Goal: Information Seeking & Learning: Learn about a topic

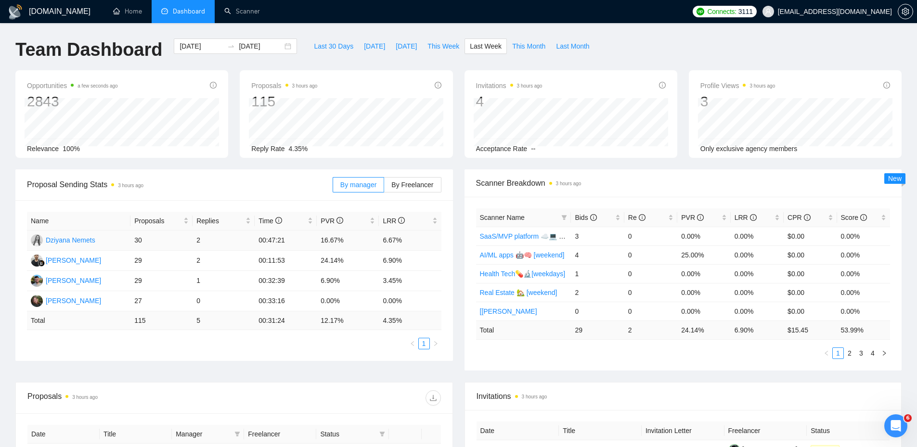
click at [207, 236] on td "2" at bounding box center [224, 241] width 62 height 20
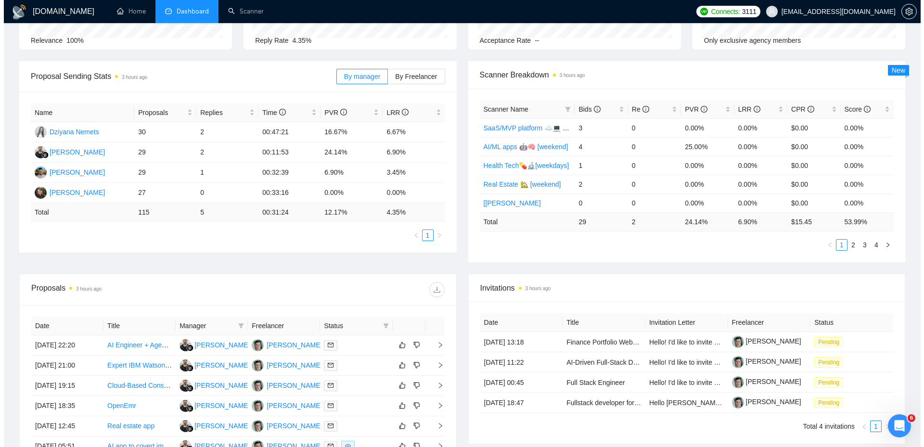
scroll to position [241, 0]
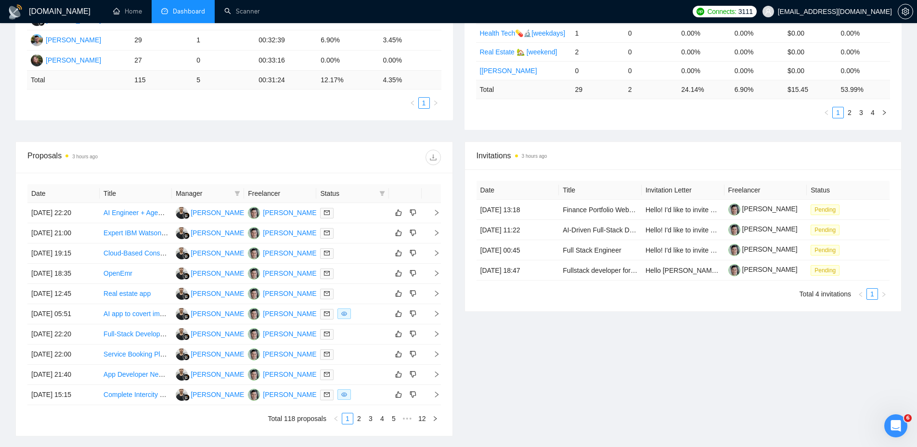
click at [371, 193] on span "Status" at bounding box center [347, 193] width 55 height 11
click at [384, 193] on icon "filter" at bounding box center [382, 194] width 6 height 6
click at [357, 212] on span "Chat" at bounding box center [351, 212] width 18 height 8
checkbox input "true"
click at [358, 166] on div "Proposals 3 hours ago" at bounding box center [234, 157] width 414 height 31
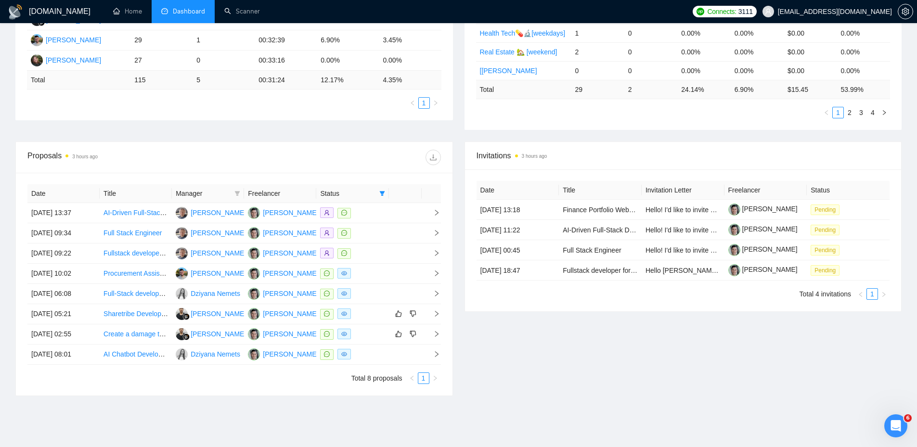
click at [359, 216] on div at bounding box center [352, 213] width 65 height 11
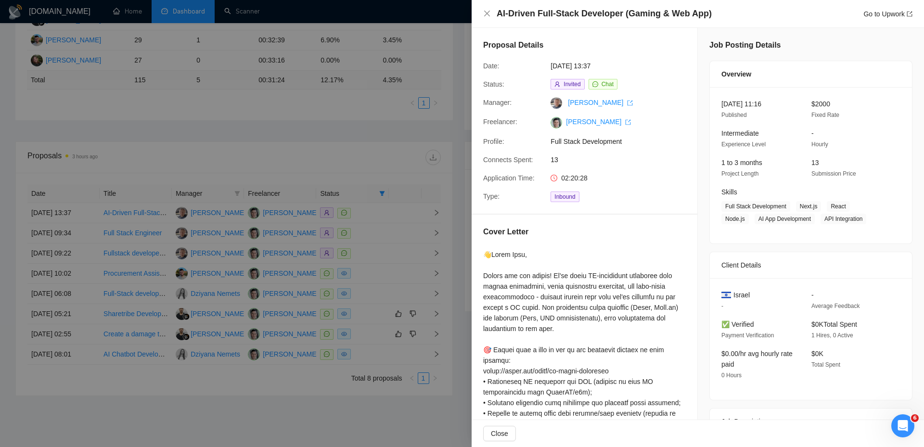
click at [359, 217] on div at bounding box center [462, 223] width 924 height 447
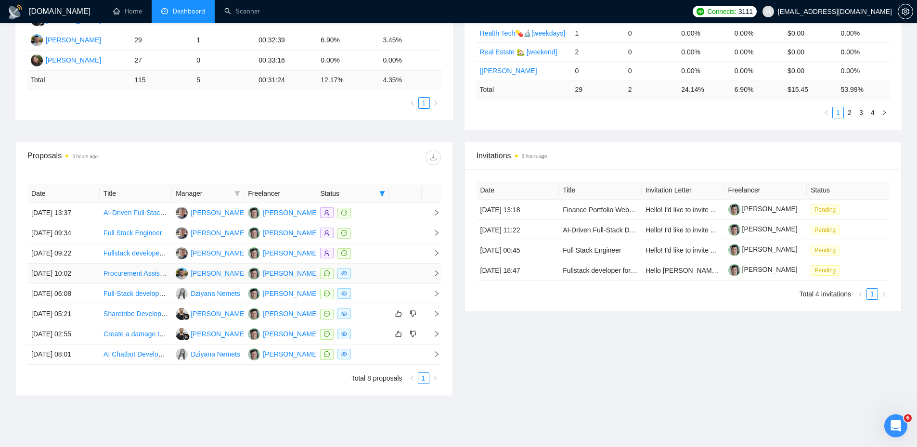
click at [387, 278] on td at bounding box center [352, 274] width 72 height 20
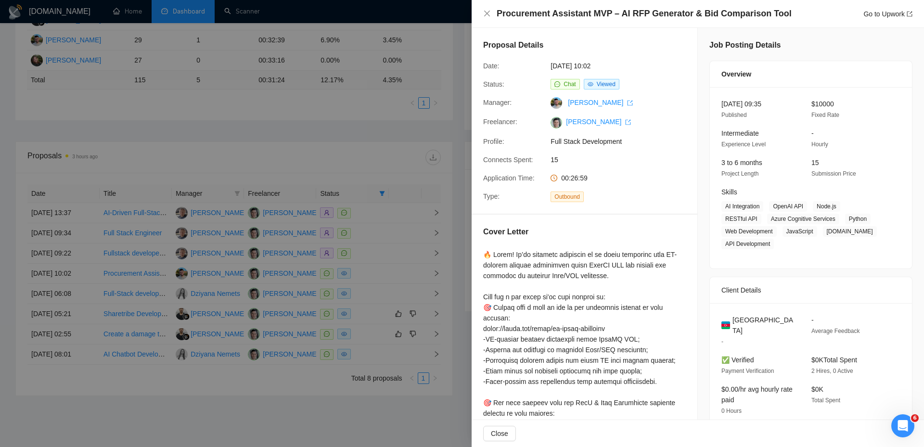
click at [752, 17] on h4 "Procurement Assistant MVP – AI RFP Generator & Bid Comparison Tool" at bounding box center [644, 14] width 295 height 12
copy h4 "Procurement Assistant MVP – AI RFP Generator & Bid Comparison Tool"
click at [668, 228] on div "Cover Letter" at bounding box center [584, 233] width 203 height 15
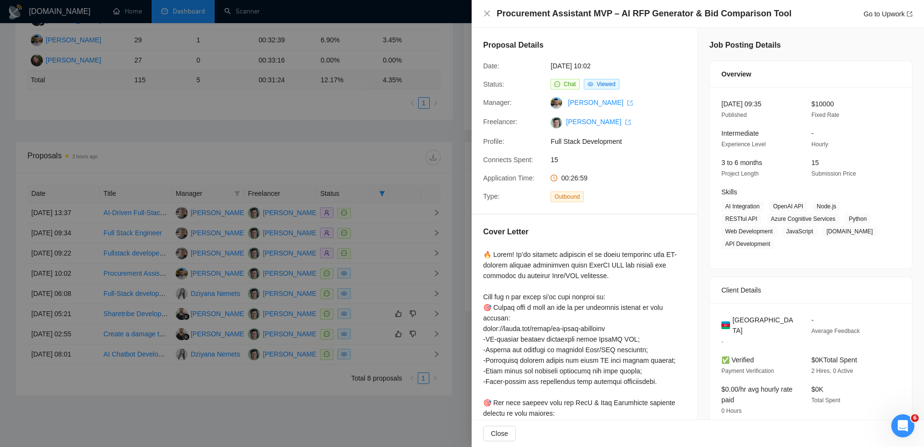
click at [395, 235] on div at bounding box center [462, 223] width 924 height 447
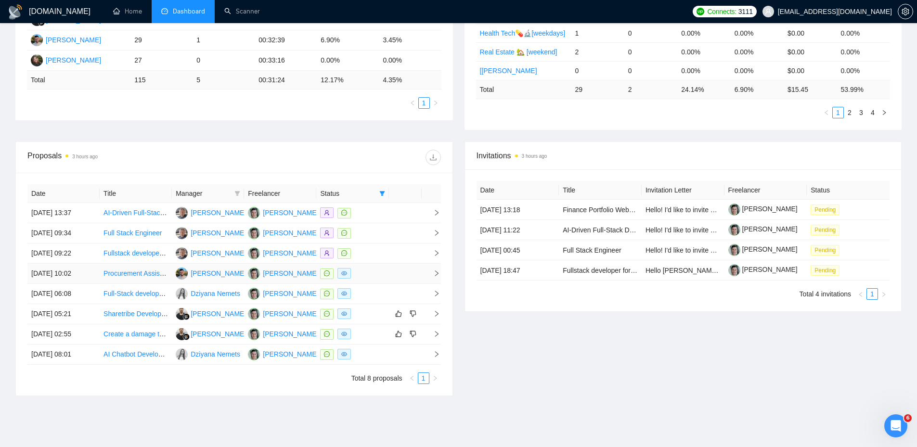
click at [372, 278] on div at bounding box center [352, 273] width 65 height 11
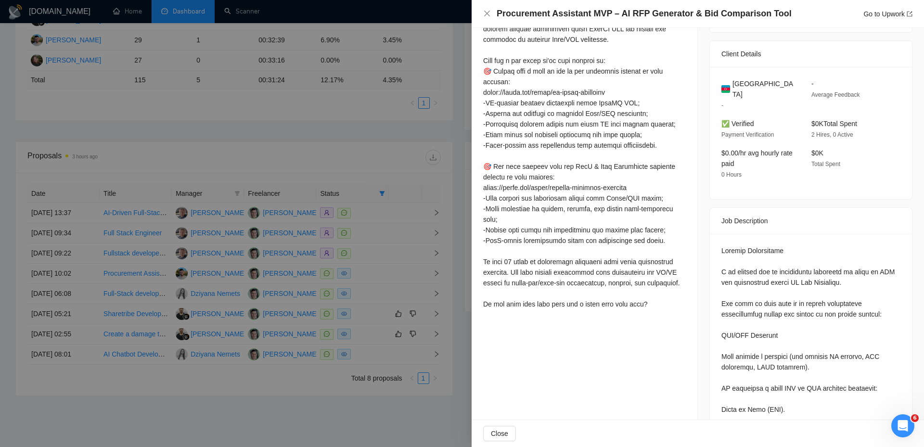
scroll to position [241, 0]
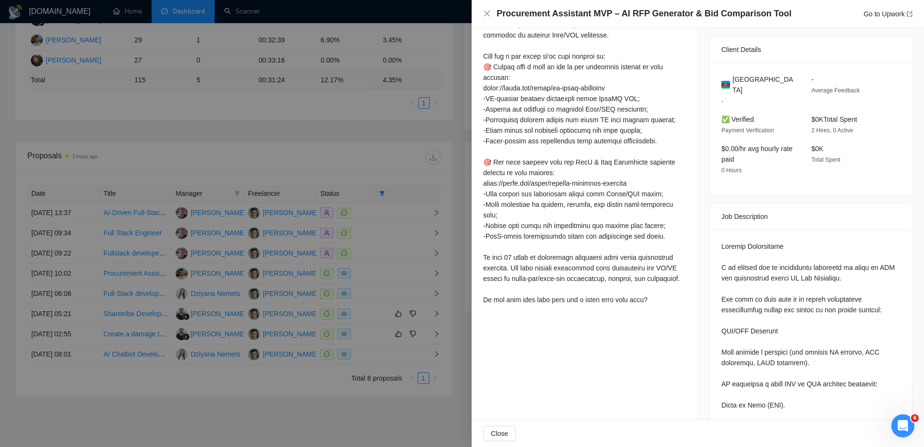
click at [370, 267] on div at bounding box center [462, 223] width 924 height 447
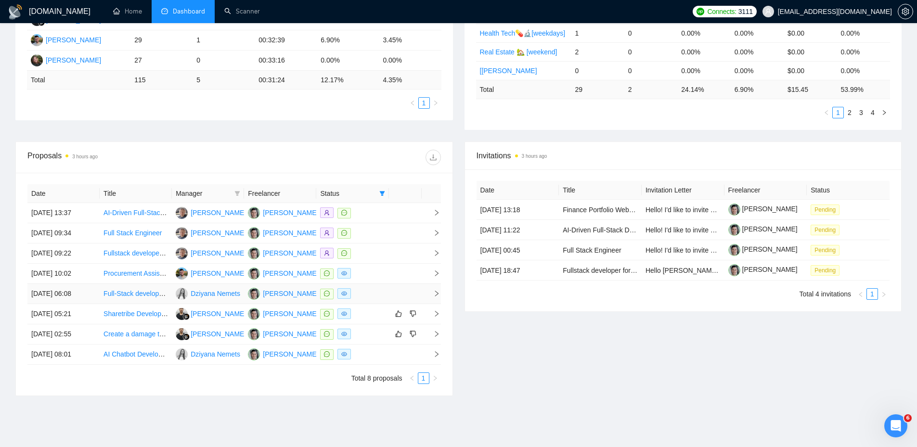
click at [374, 294] on div at bounding box center [352, 293] width 65 height 11
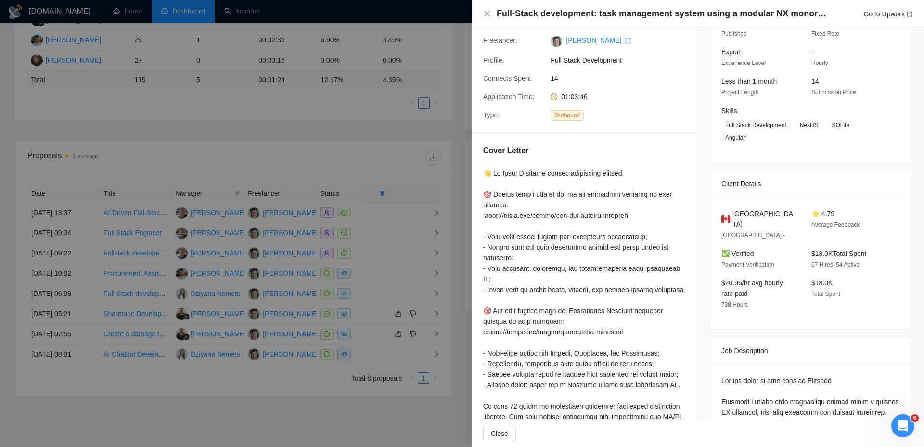
scroll to position [0, 0]
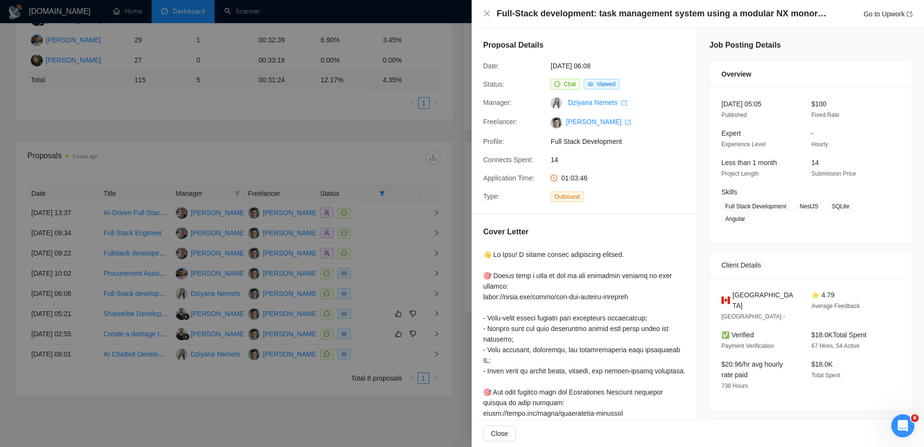
click at [572, 12] on h4 "Full-Stack development: task management system using a modular NX monorepo" at bounding box center [663, 14] width 332 height 12
copy h4 "Full-Stack development: task management system using a modular NX monorepo"
click at [370, 239] on div at bounding box center [462, 223] width 924 height 447
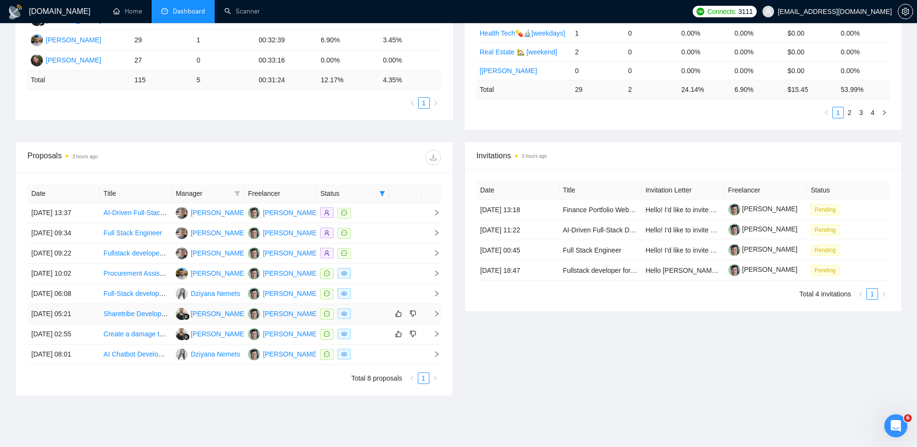
click at [366, 310] on div at bounding box center [352, 314] width 65 height 11
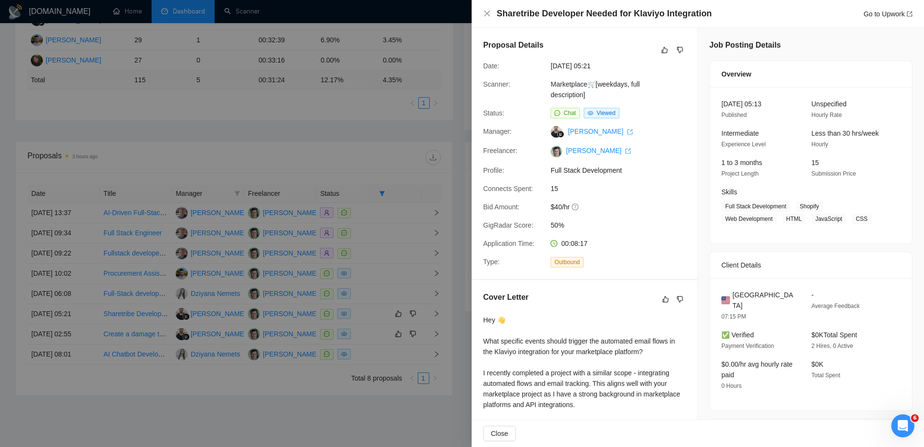
click at [374, 286] on div at bounding box center [462, 223] width 924 height 447
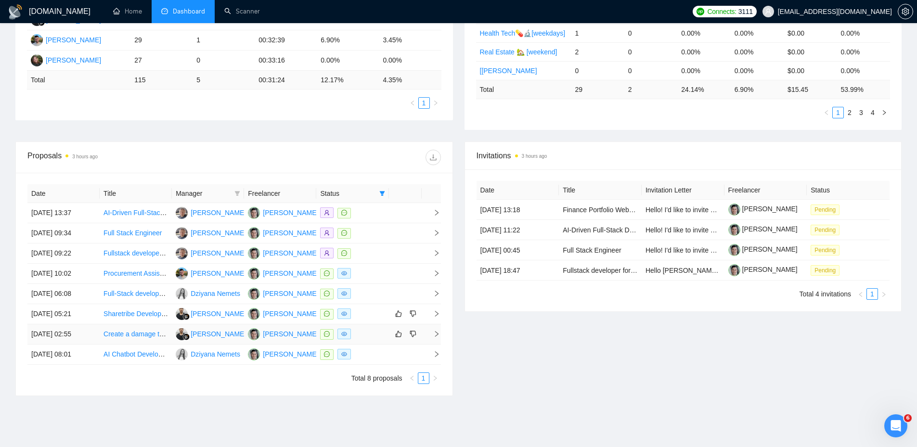
click at [365, 336] on div at bounding box center [352, 334] width 65 height 11
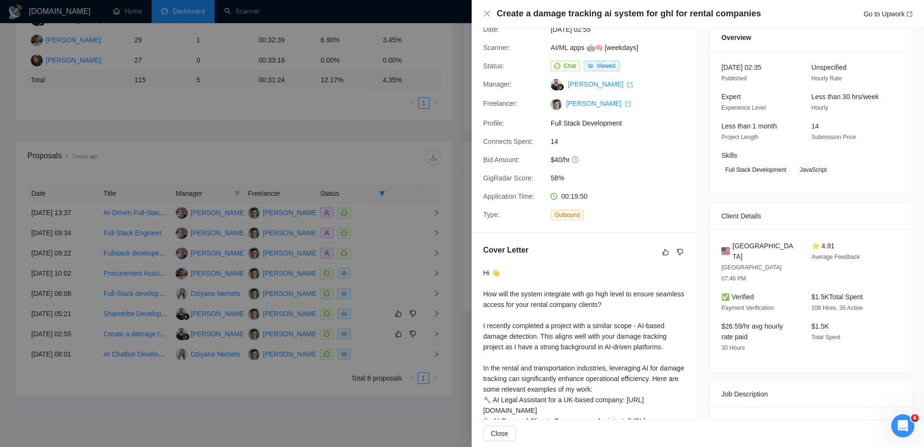
scroll to position [144, 0]
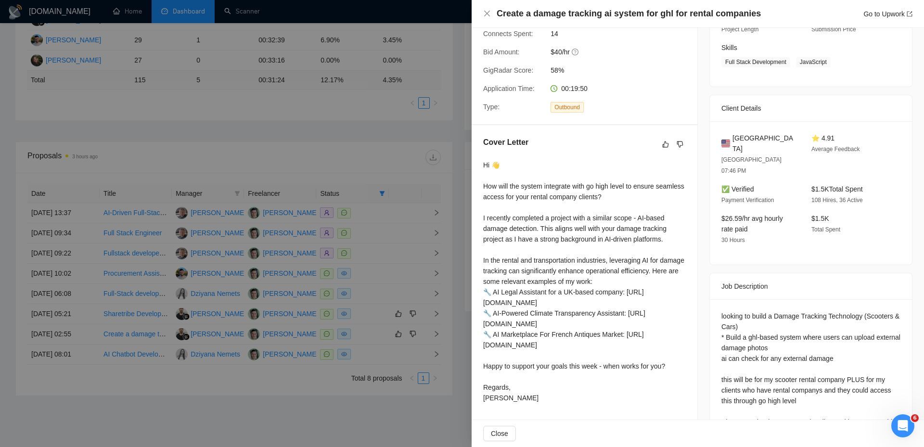
click at [368, 262] on div at bounding box center [462, 223] width 924 height 447
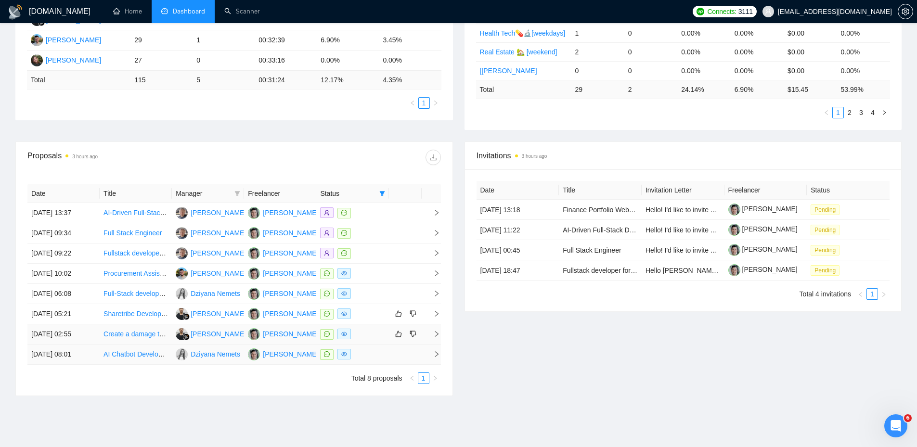
click at [371, 347] on td at bounding box center [352, 355] width 72 height 20
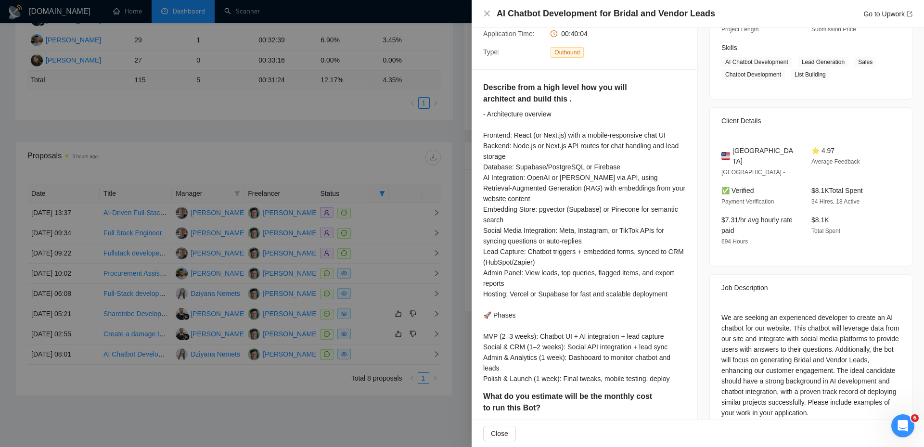
click at [528, 20] on h4 "AI Chatbot Development for Bridal and Vendor Leads" at bounding box center [606, 14] width 219 height 12
click at [528, 16] on h4 "AI Chatbot Development for Bridal and Vendor Leads" at bounding box center [606, 14] width 219 height 12
copy h4 "AI Chatbot Development for Bridal and Vendor Leads"
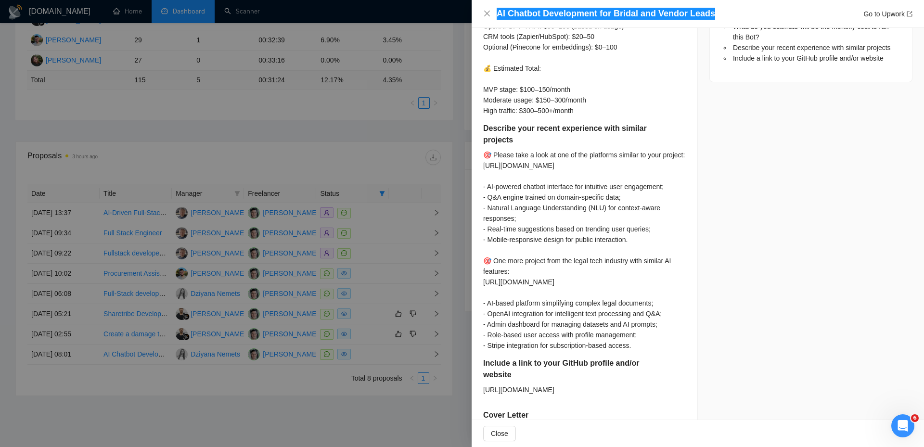
scroll to position [480, 0]
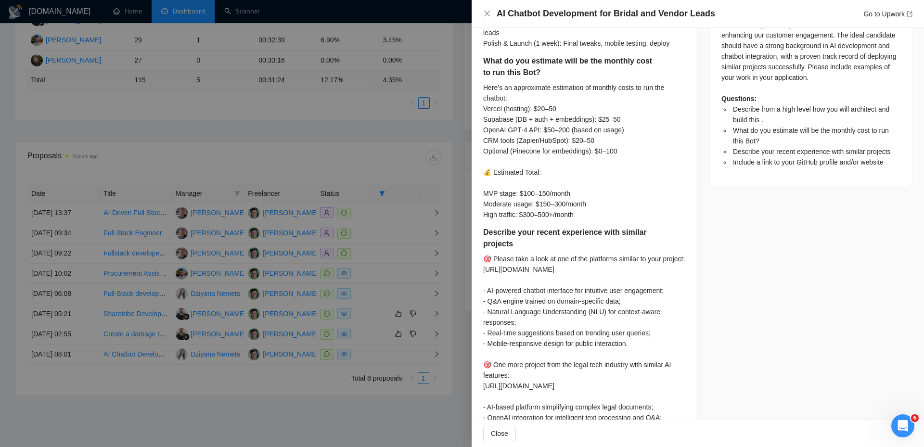
drag, startPoint x: 352, startPoint y: 197, endPoint x: 352, endPoint y: 187, distance: 10.6
click at [352, 195] on div at bounding box center [462, 223] width 924 height 447
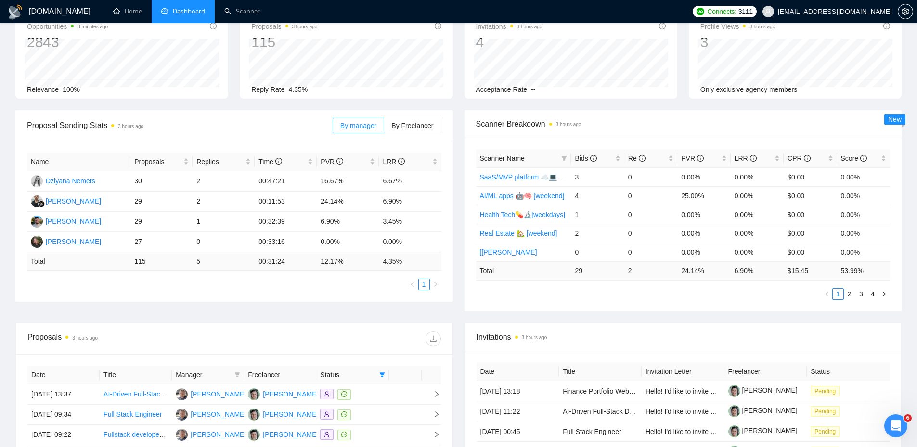
scroll to position [0, 0]
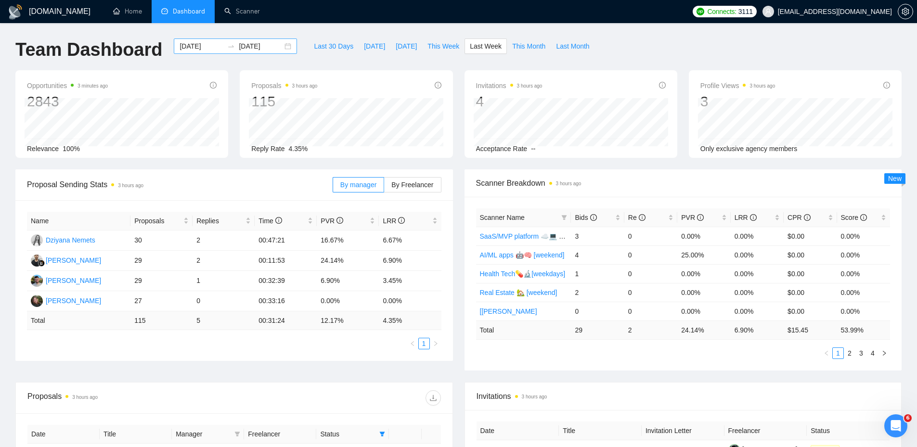
click at [278, 46] on div "[DATE] [DATE]" at bounding box center [235, 46] width 123 height 15
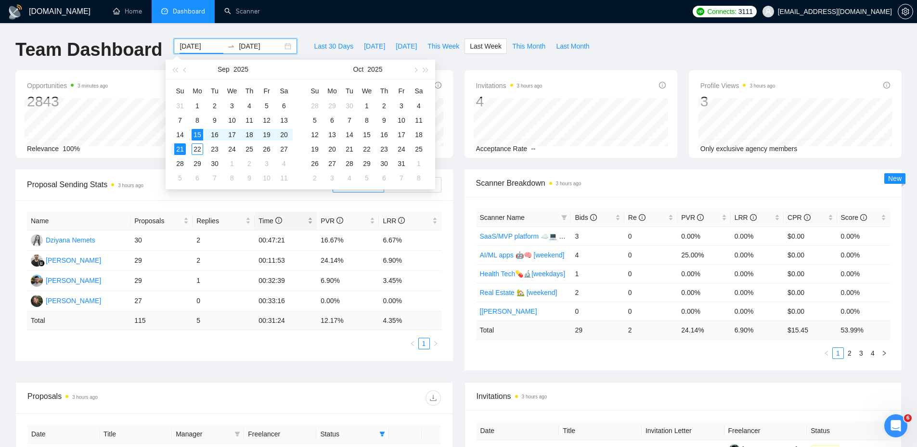
type input "[DATE]"
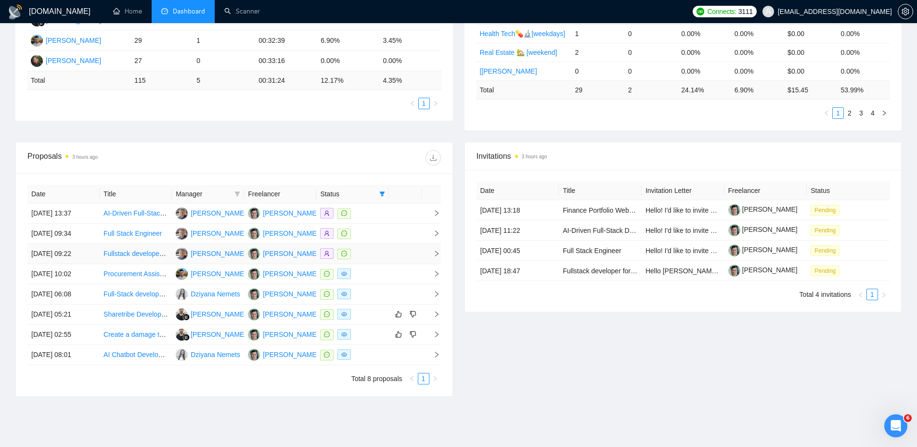
scroll to position [241, 0]
click at [237, 194] on icon "filter" at bounding box center [237, 194] width 6 height 6
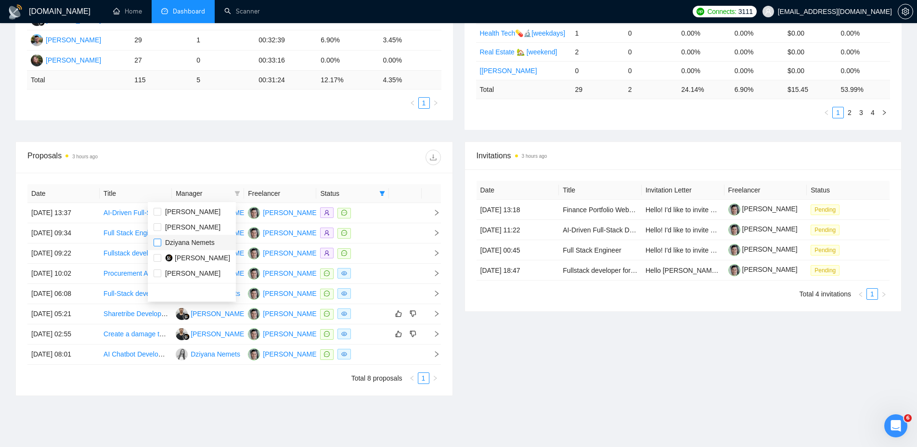
click at [159, 243] on input "checkbox" at bounding box center [158, 243] width 8 height 8
checkbox input "true"
click at [157, 258] on input "checkbox" at bounding box center [158, 258] width 8 height 8
checkbox input "true"
click at [156, 232] on label at bounding box center [158, 227] width 8 height 11
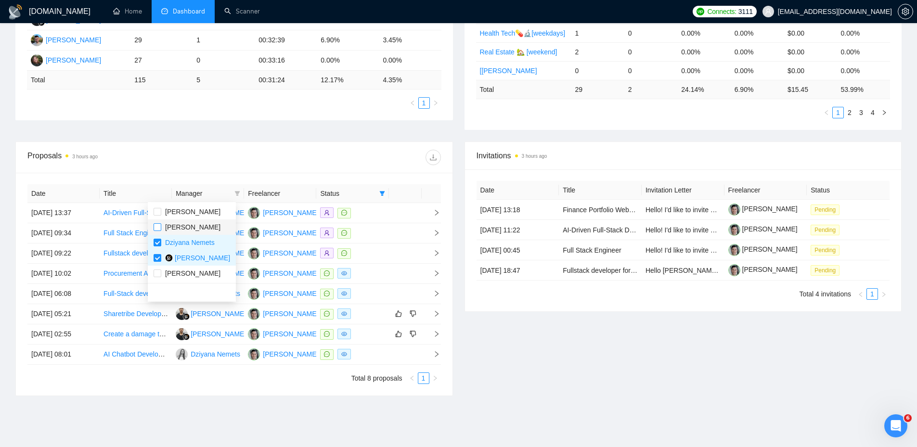
click at [156, 231] on input "checkbox" at bounding box center [158, 227] width 8 height 8
click at [160, 230] on input "checkbox" at bounding box center [158, 227] width 8 height 8
checkbox input "true"
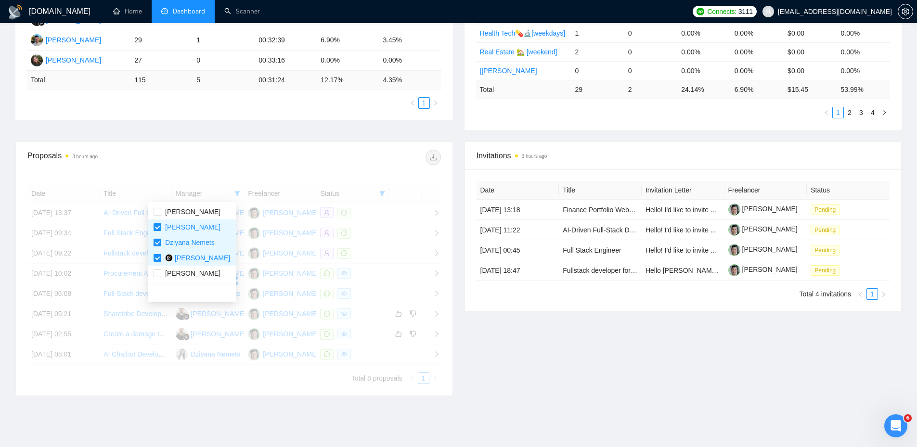
click at [297, 133] on div "Proposal Sending Stats 3 hours ago By manager By Freelancer Name Proposals Repl…" at bounding box center [459, 35] width 898 height 213
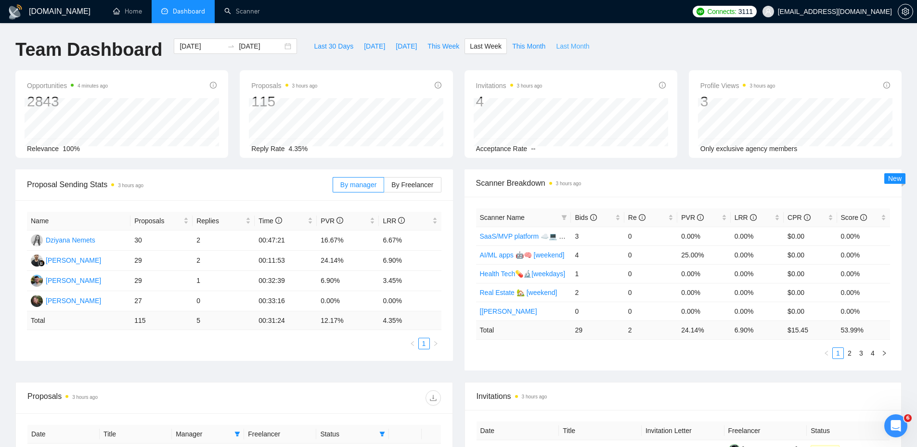
click at [558, 50] on span "Last Month" at bounding box center [572, 46] width 33 height 11
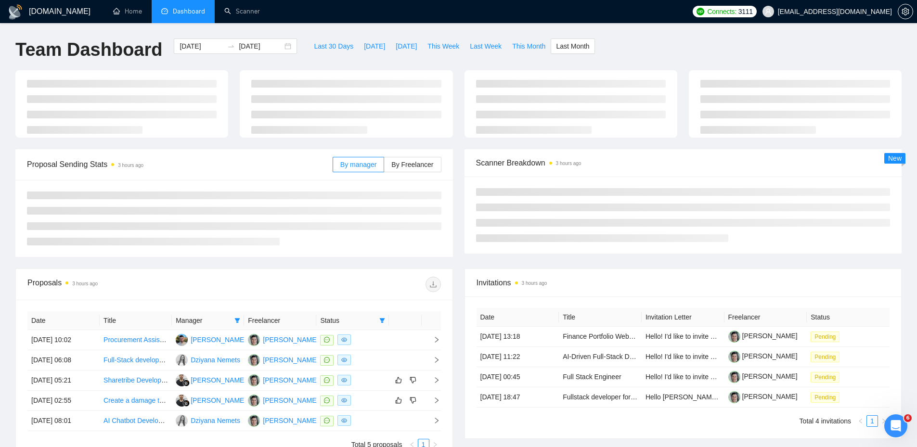
type input "[DATE]"
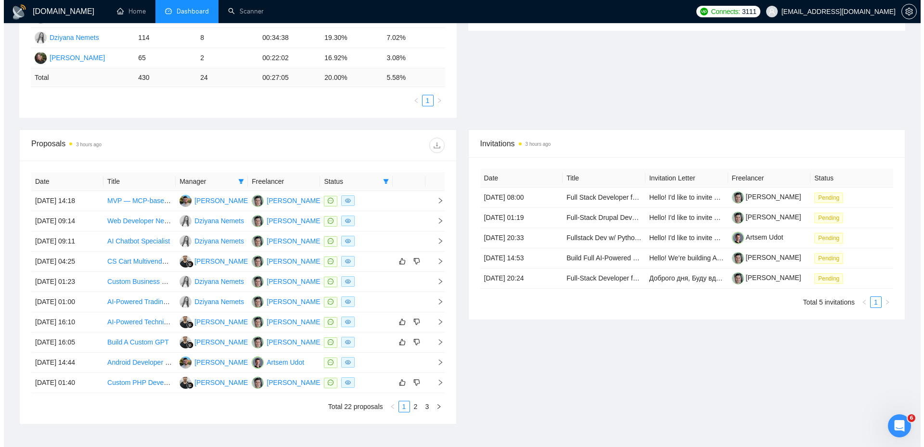
scroll to position [289, 0]
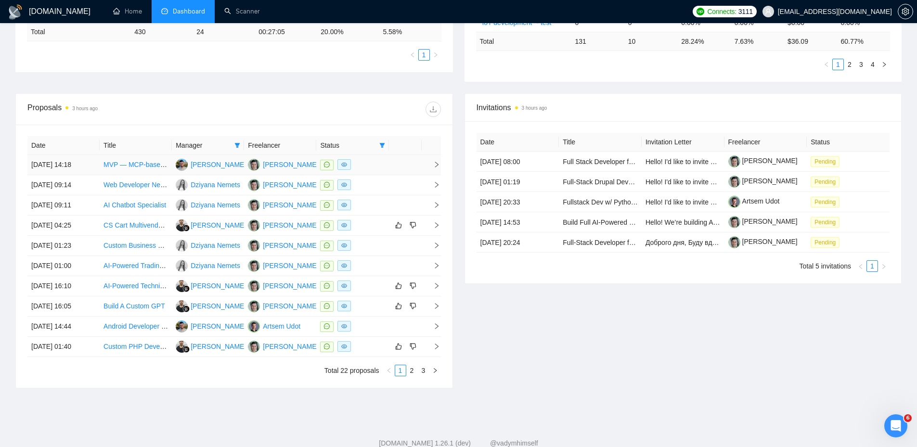
click at [367, 160] on div at bounding box center [352, 164] width 65 height 11
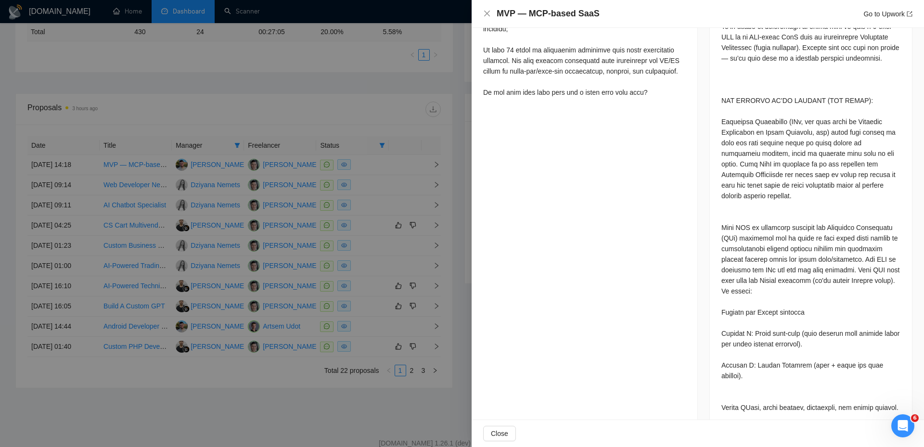
click at [573, 20] on h4 "MVP — MCP-based SaaS" at bounding box center [548, 14] width 103 height 12
copy h4 "MVP — MCP-based SaaS"
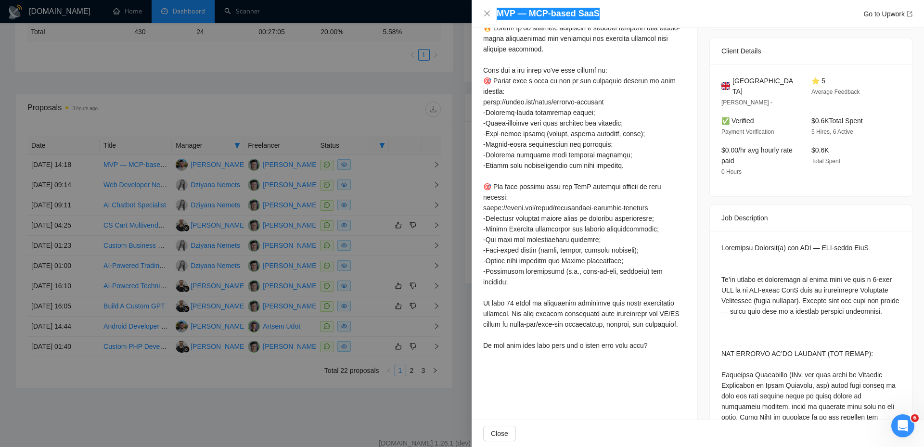
scroll to position [47, 0]
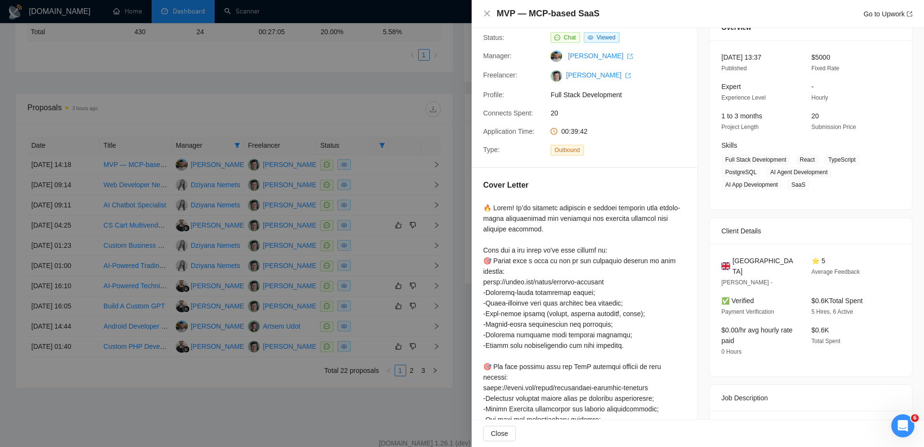
click at [304, 101] on div at bounding box center [462, 223] width 924 height 447
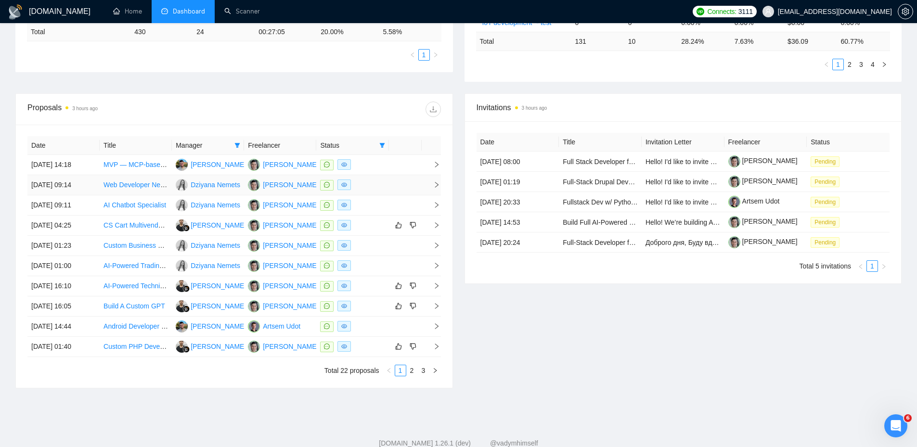
click at [381, 183] on div at bounding box center [352, 185] width 65 height 11
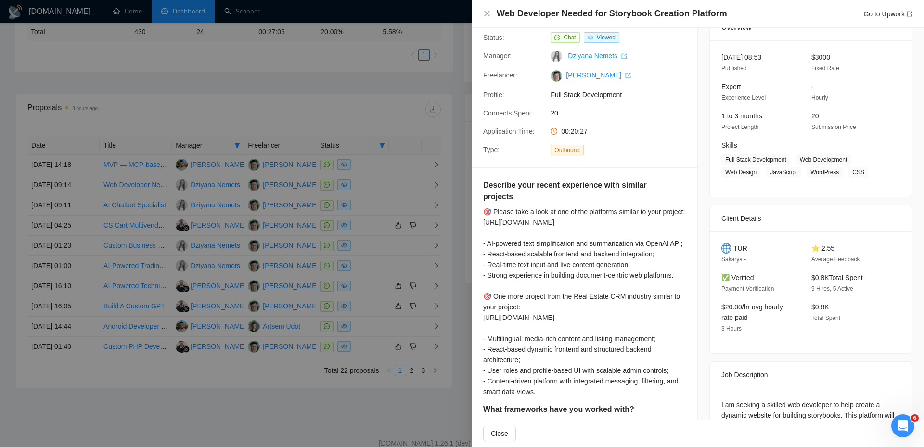
click at [538, 11] on h4 "Web Developer Needed for Storybook Creation Platform" at bounding box center [612, 14] width 231 height 12
drag, startPoint x: 538, startPoint y: 11, endPoint x: 518, endPoint y: 19, distance: 21.6
click at [538, 11] on h4 "Web Developer Needed for Storybook Creation Platform" at bounding box center [612, 14] width 231 height 12
copy h4 "Web Developer Needed for Storybook Creation Platform"
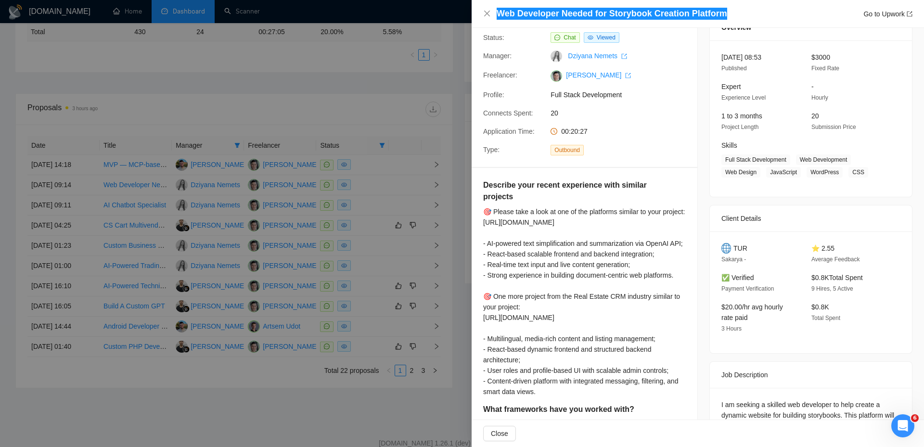
scroll to position [287, 0]
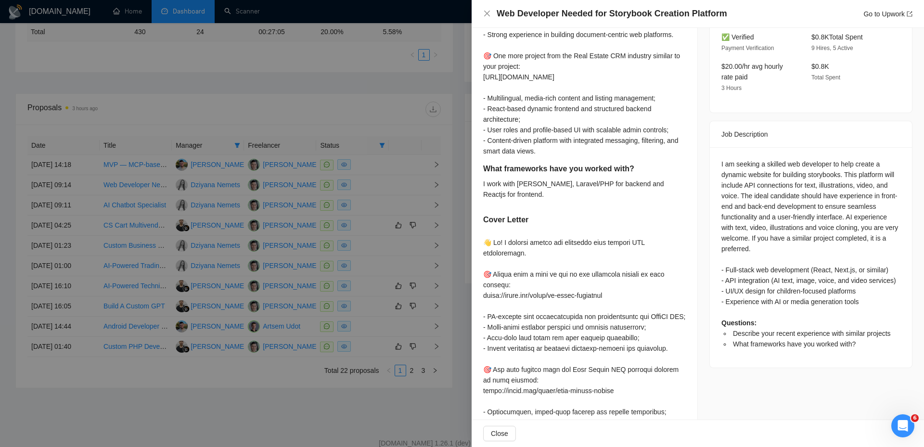
click at [381, 224] on div at bounding box center [462, 223] width 924 height 447
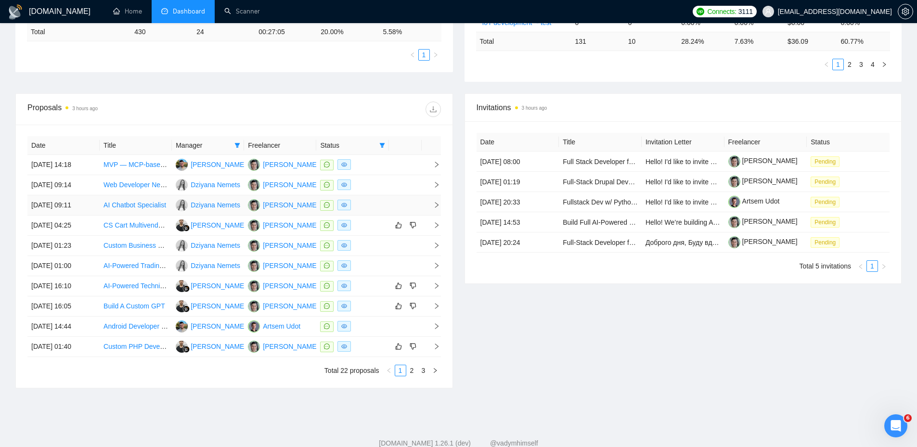
click at [366, 209] on div at bounding box center [352, 205] width 65 height 11
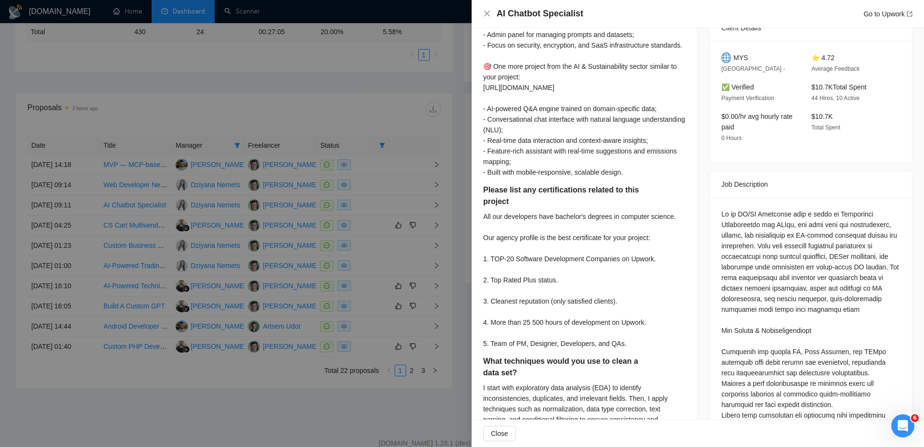
click at [366, 205] on div at bounding box center [462, 223] width 924 height 447
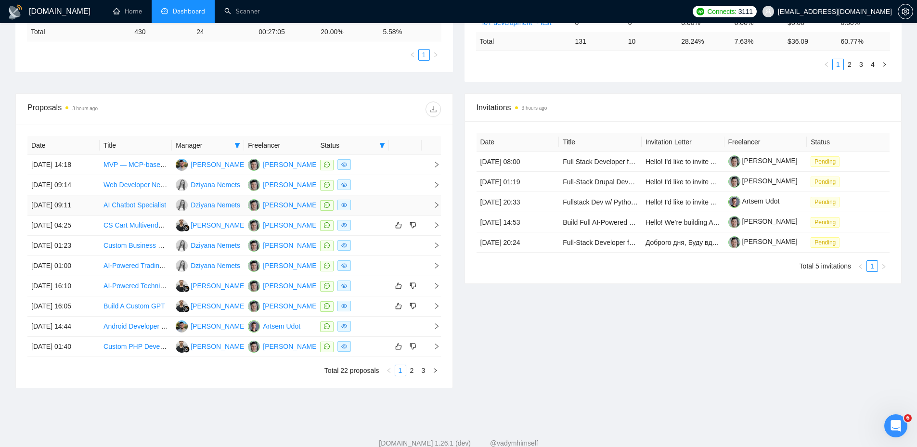
click at [366, 212] on td at bounding box center [352, 205] width 72 height 20
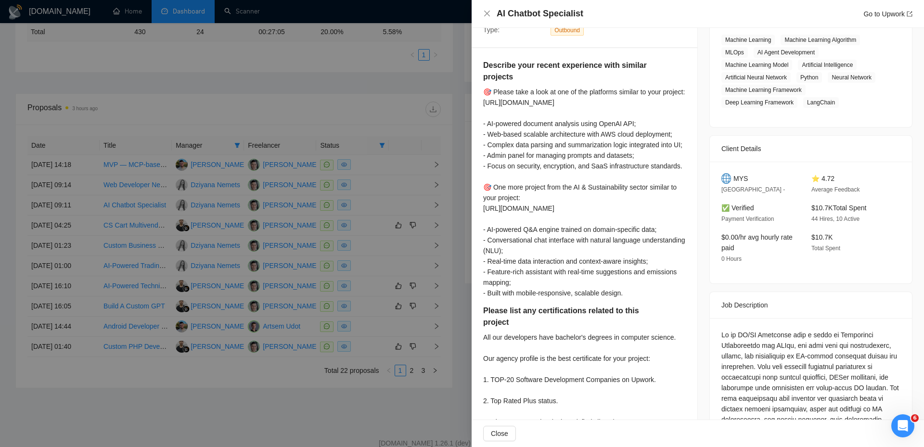
scroll to position [0, 0]
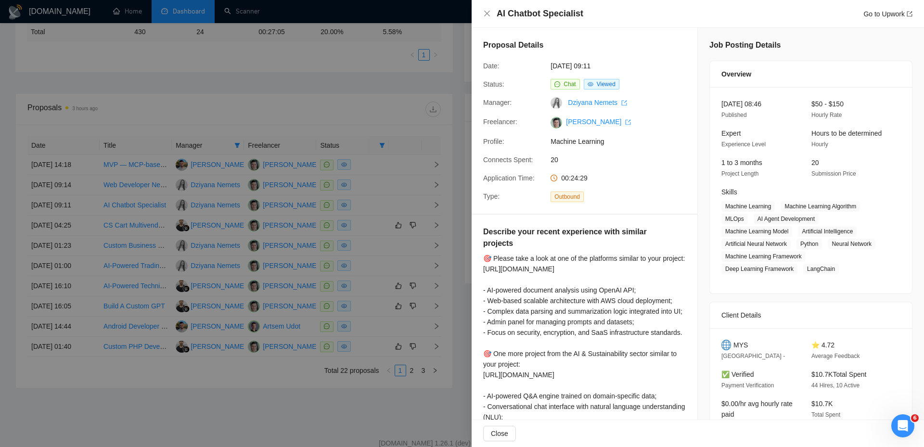
click at [562, 9] on h4 "AI Chatbot Specialist" at bounding box center [540, 14] width 87 height 12
copy h4 "AI Chatbot Specialist"
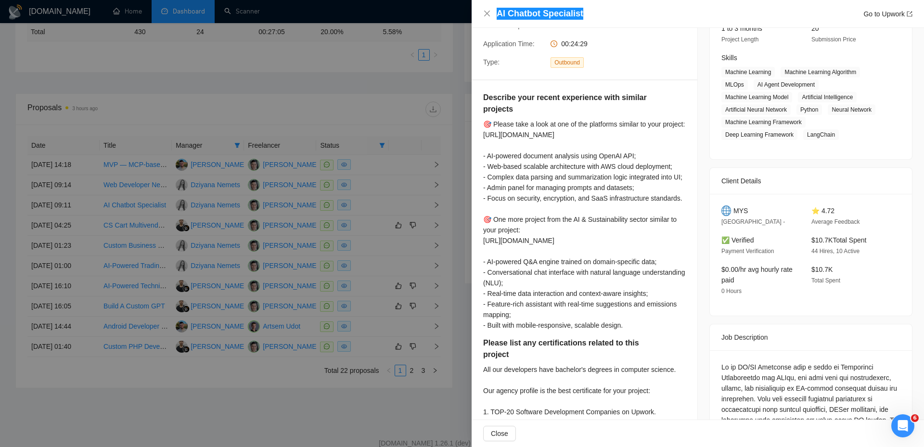
scroll to position [337, 0]
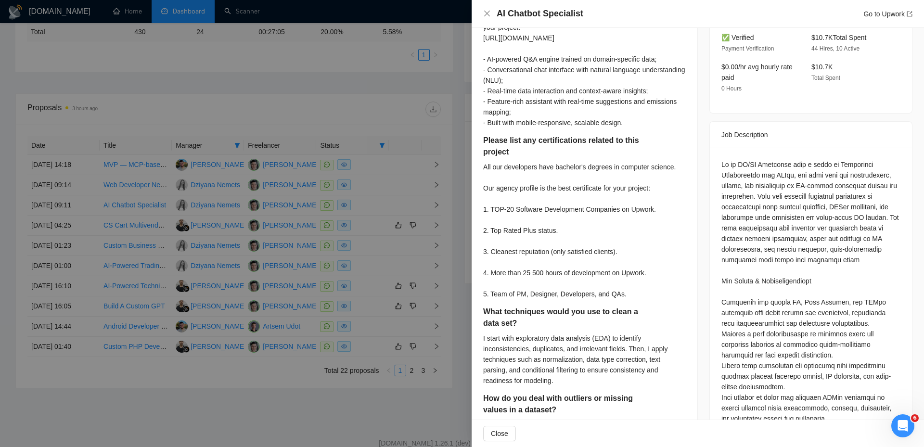
click at [372, 396] on div at bounding box center [462, 223] width 924 height 447
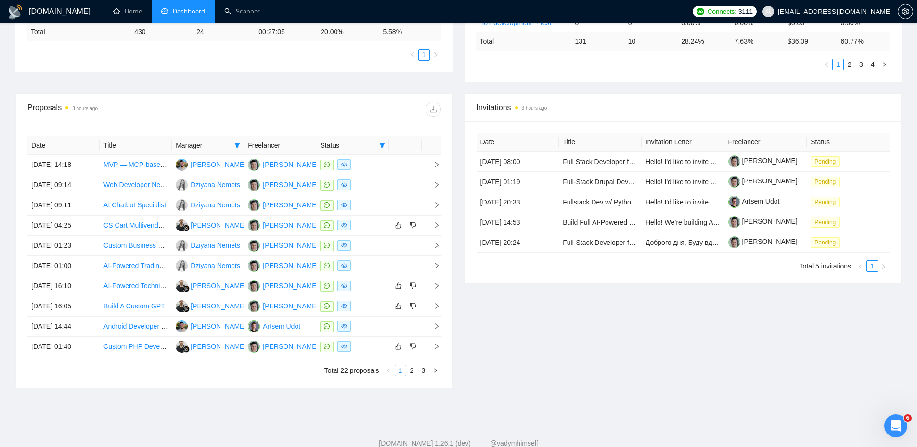
drag, startPoint x: 98, startPoint y: 162, endPoint x: 484, endPoint y: 376, distance: 441.6
click at [480, 374] on div "Proposals 3 hours ago Date Title Manager Freelancer Status [DATE] 14:18 MVP — M…" at bounding box center [459, 246] width 898 height 307
click at [513, 381] on div "Invitations 3 hours ago Date Title Invitation Letter Freelancer Status [DATE] 0…" at bounding box center [683, 240] width 449 height 295
click at [436, 370] on icon "right" at bounding box center [435, 371] width 6 height 6
click at [399, 374] on link "1" at bounding box center [400, 370] width 11 height 11
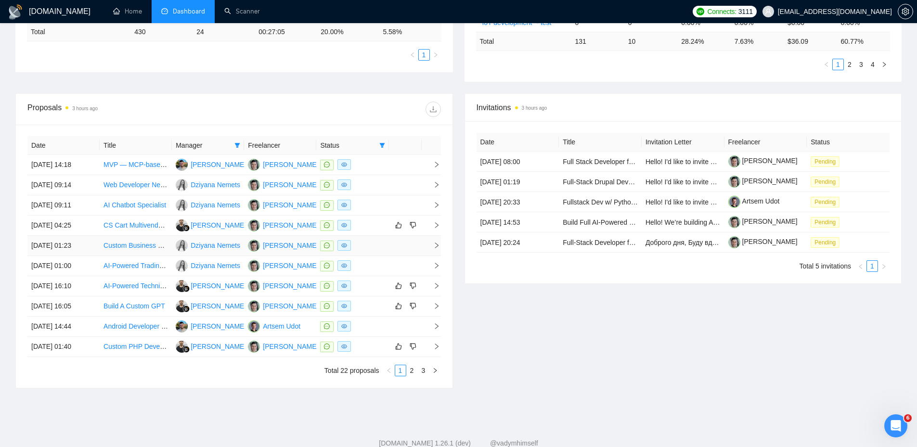
click at [381, 242] on div at bounding box center [352, 245] width 65 height 11
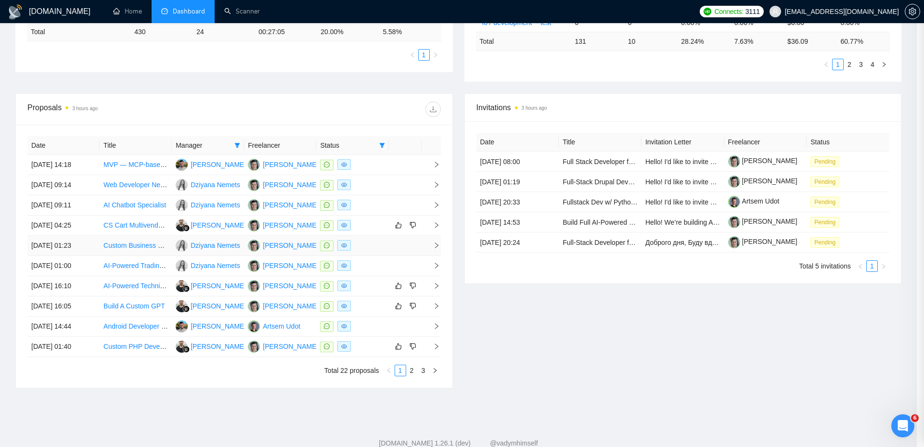
scroll to position [201, 0]
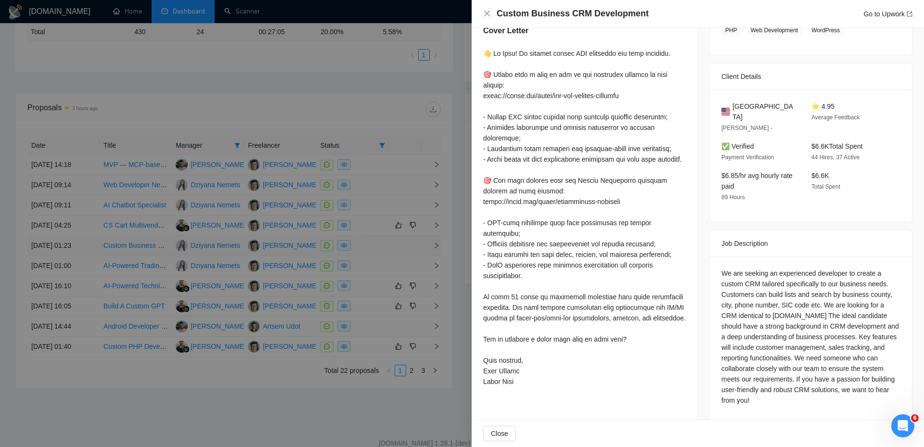
click at [381, 242] on div at bounding box center [462, 223] width 924 height 447
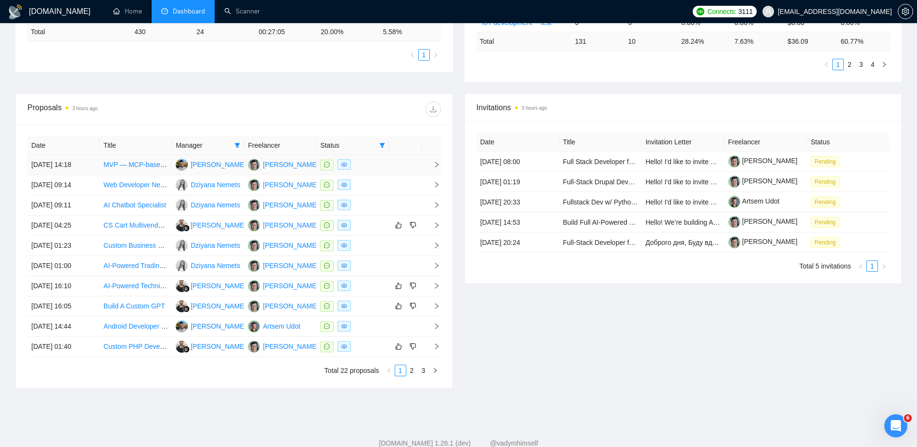
click at [372, 153] on th "Status" at bounding box center [352, 145] width 72 height 19
click at [370, 160] on div at bounding box center [352, 164] width 65 height 11
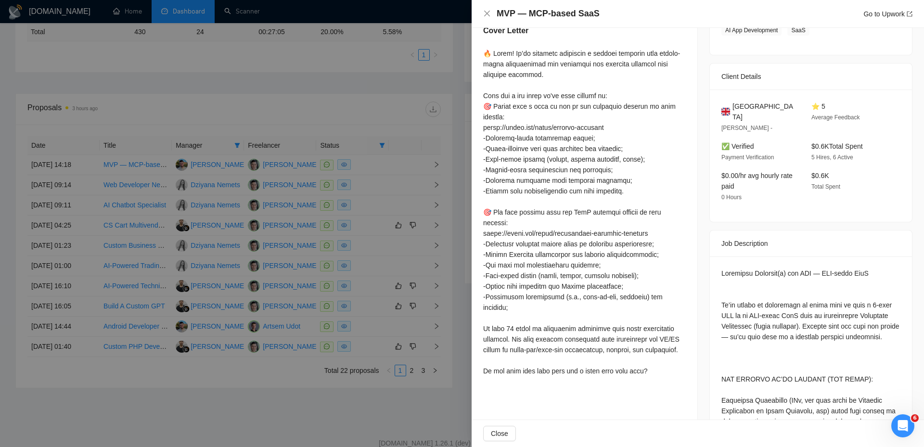
click at [379, 176] on div at bounding box center [462, 223] width 924 height 447
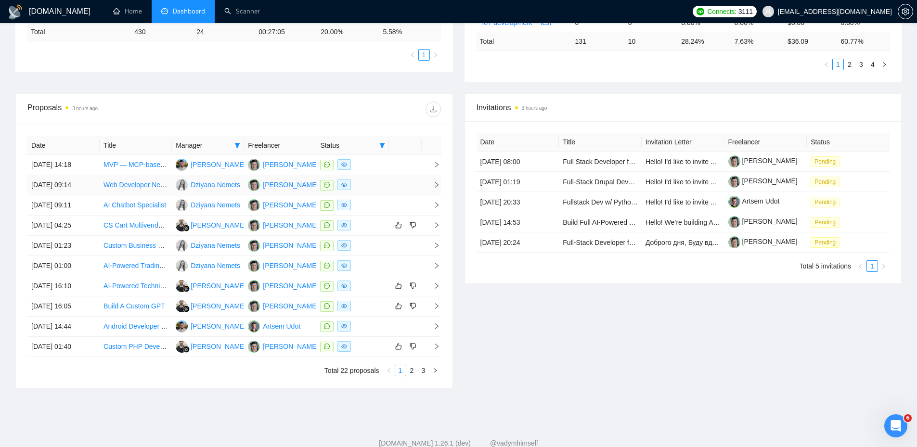
click at [370, 182] on div at bounding box center [352, 185] width 65 height 11
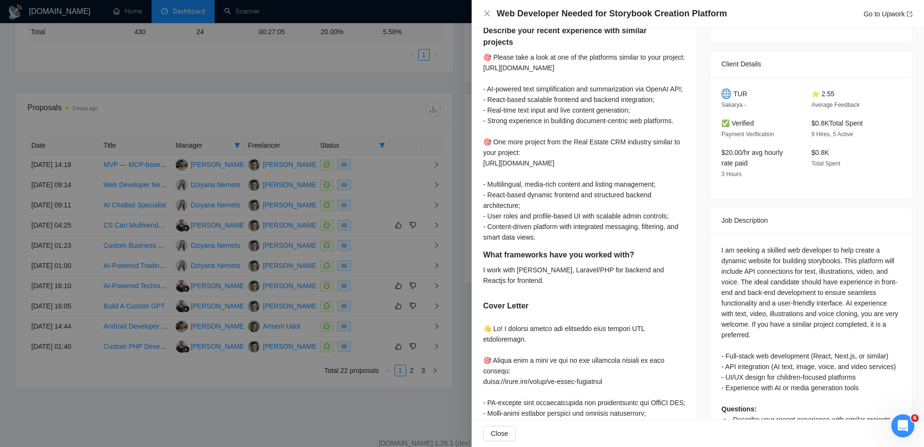
click at [385, 202] on div at bounding box center [462, 223] width 924 height 447
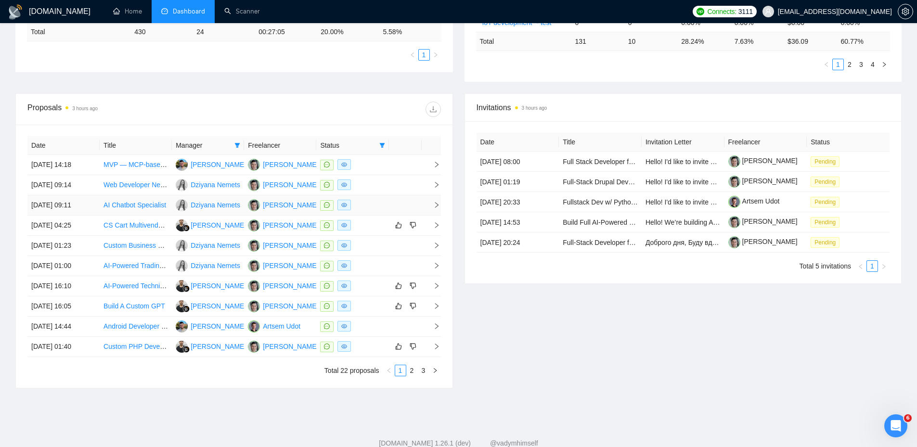
click at [371, 207] on div at bounding box center [352, 205] width 65 height 11
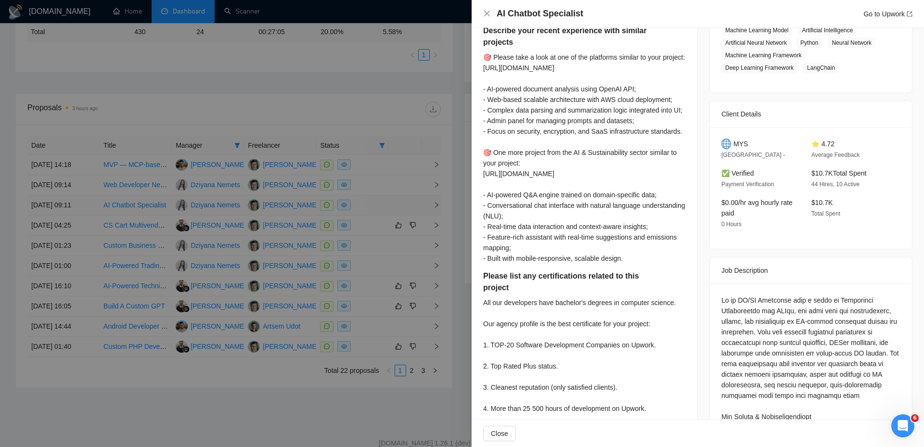
click at [371, 207] on div at bounding box center [462, 223] width 924 height 447
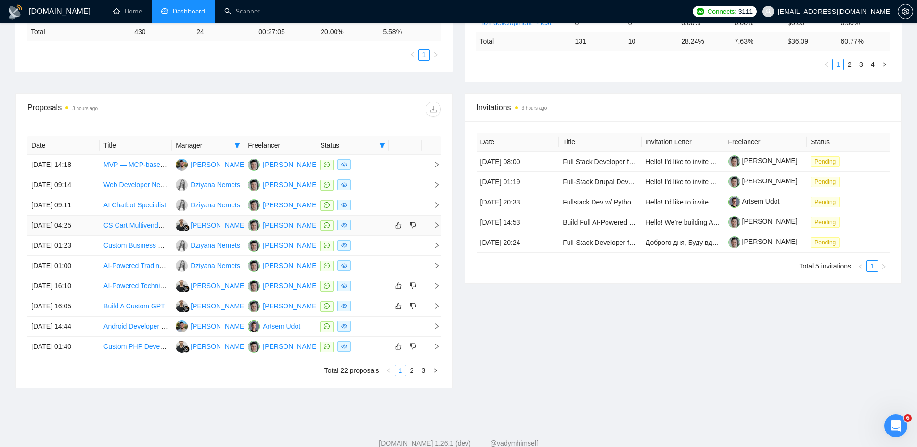
click at [365, 219] on td at bounding box center [352, 226] width 72 height 20
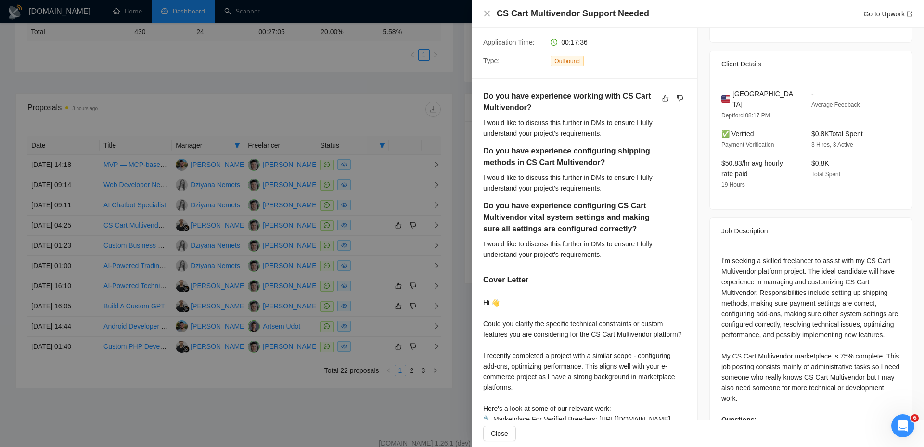
click at [368, 224] on div at bounding box center [462, 223] width 924 height 447
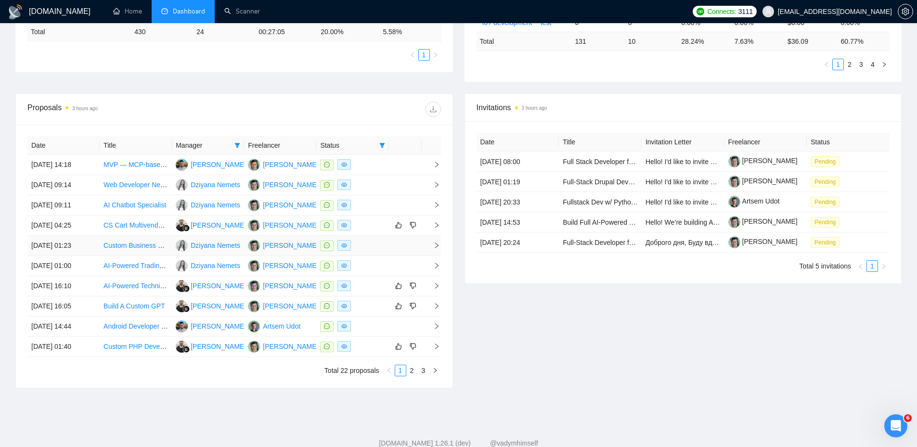
click at [367, 243] on div at bounding box center [352, 245] width 65 height 11
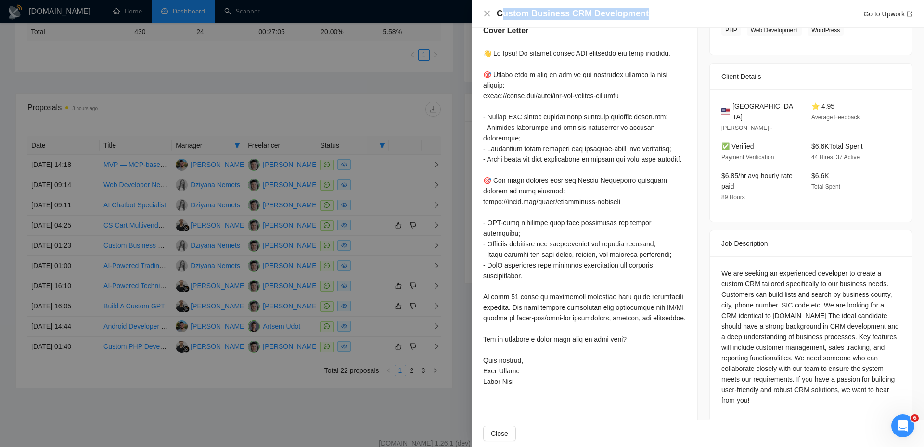
drag, startPoint x: 500, startPoint y: 17, endPoint x: 651, endPoint y: 13, distance: 150.8
click at [651, 13] on div "Custom Business CRM Development Go to Upwork" at bounding box center [705, 14] width 416 height 12
copy h4 "ustom Business CRM Development"
drag, startPoint x: 495, startPoint y: 11, endPoint x: 662, endPoint y: 8, distance: 167.1
click at [662, 8] on div "Custom Business CRM Development Go to Upwork" at bounding box center [698, 14] width 430 height 12
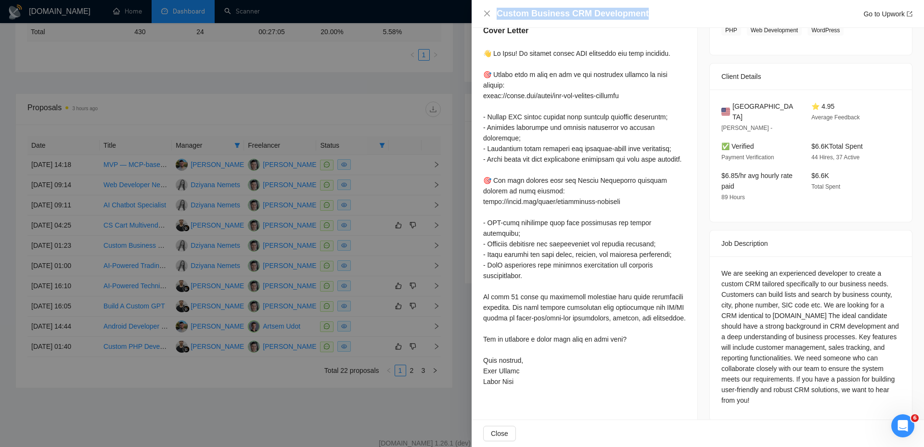
copy h4 "Custom Business CRM Development"
click at [376, 258] on div at bounding box center [462, 223] width 924 height 447
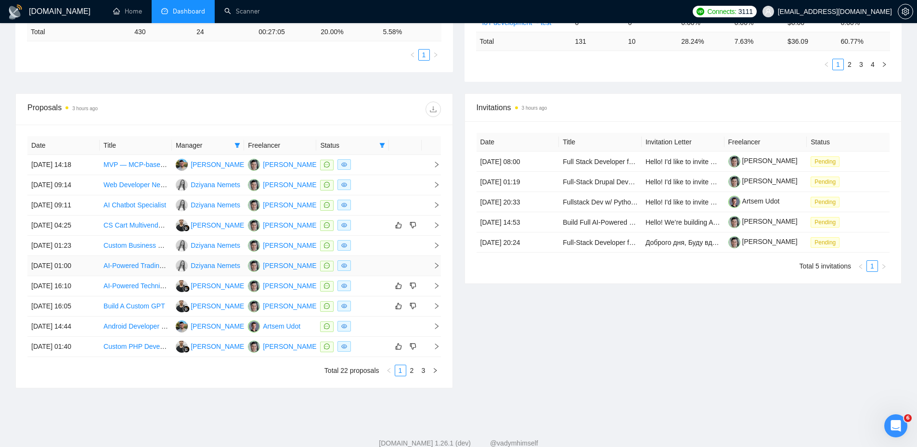
click at [378, 259] on td at bounding box center [352, 266] width 72 height 20
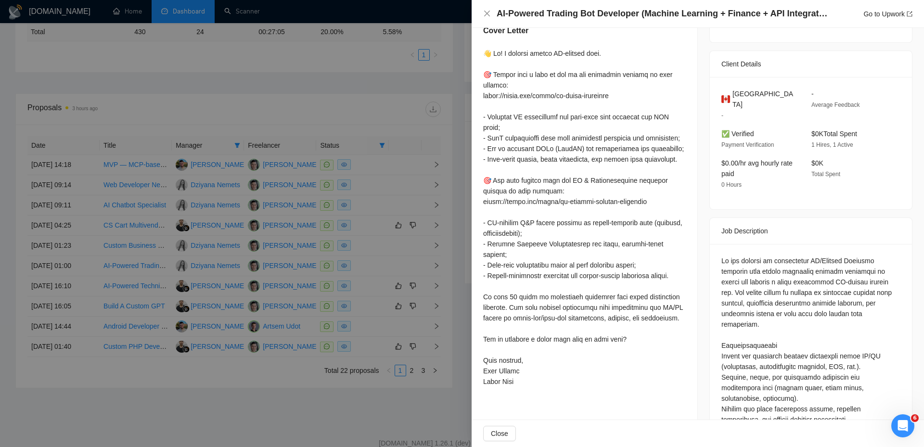
click at [529, 10] on h4 "AI-Powered Trading Bot Developer (Machine Learning + Finance + API Integration)" at bounding box center [663, 14] width 332 height 12
copy h4 "AI-Powered Trading Bot Developer (Machine Learning + Finance + API Integration)"
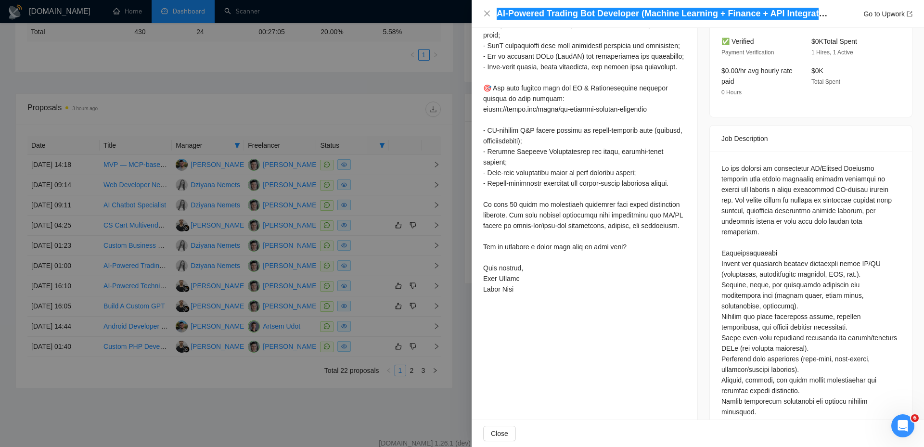
scroll to position [298, 0]
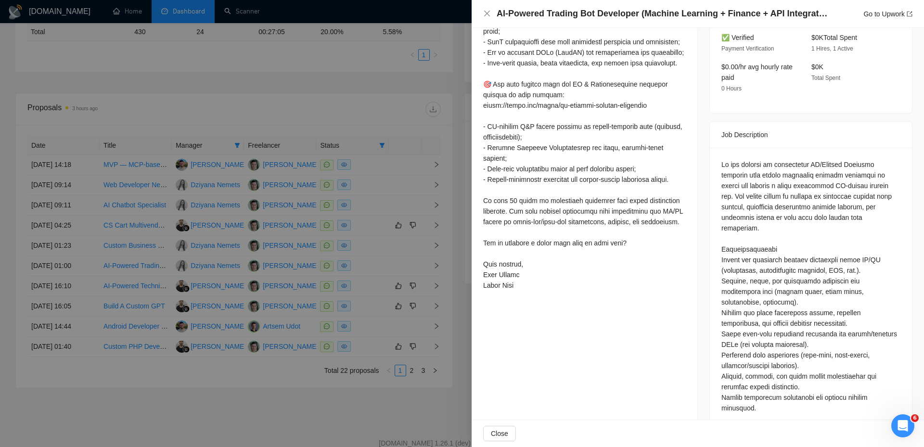
click at [382, 239] on div at bounding box center [462, 223] width 924 height 447
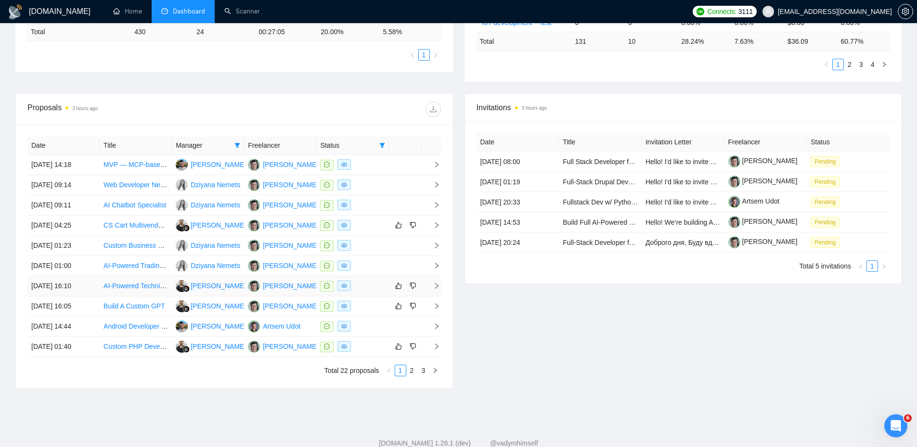
click at [374, 288] on div at bounding box center [352, 286] width 65 height 11
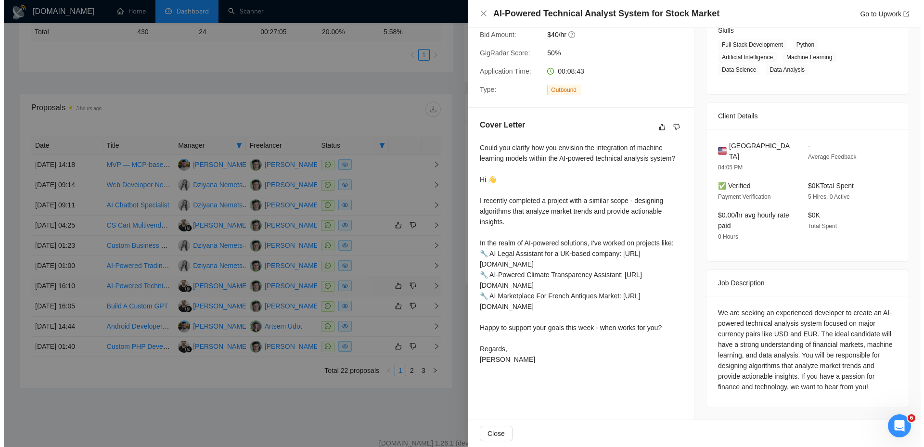
scroll to position [144, 0]
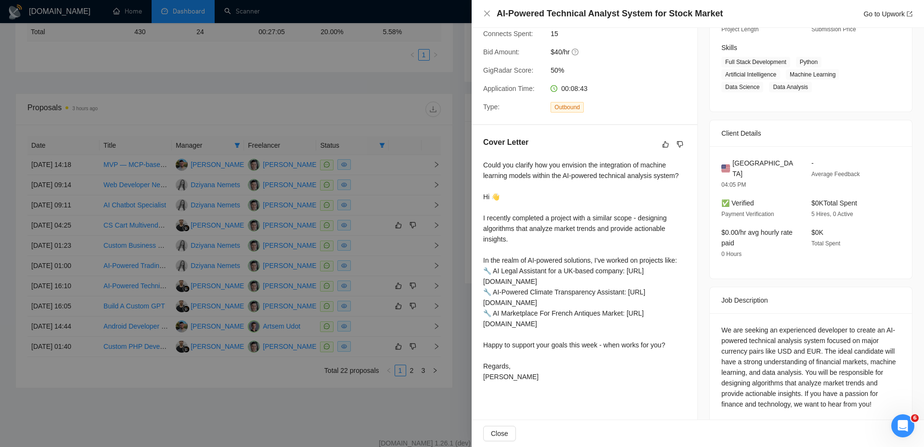
click at [368, 305] on div at bounding box center [462, 223] width 924 height 447
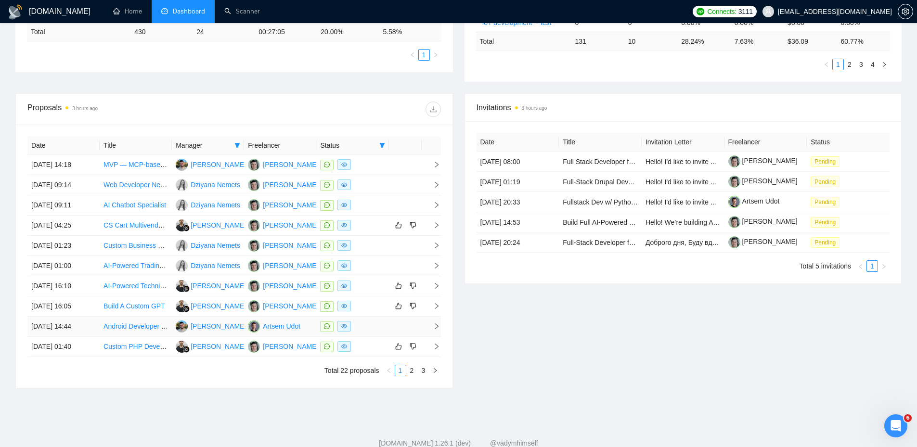
click at [369, 322] on div at bounding box center [352, 326] width 65 height 11
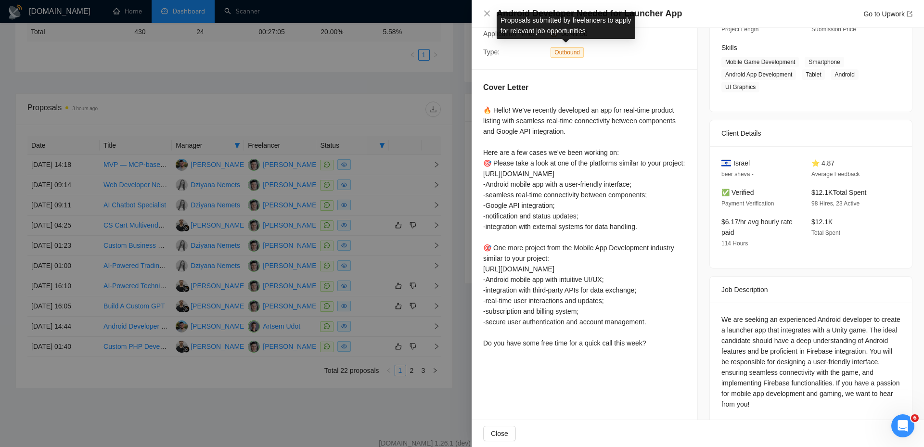
click at [581, 12] on div "Proposals submitted by freelancers to apply for relevant job opportunities" at bounding box center [566, 25] width 150 height 39
click at [674, 12] on h4 "Android Developer Needed for Launcher App" at bounding box center [589, 14] width 185 height 12
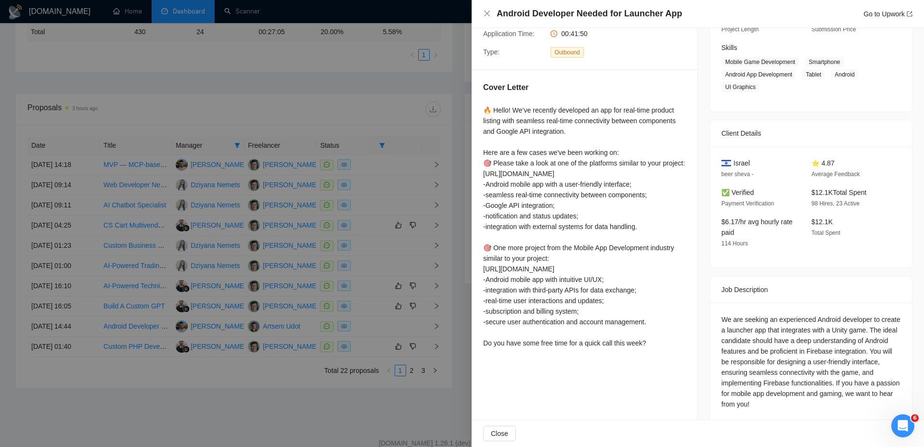
click at [674, 12] on h4 "Android Developer Needed for Launcher App" at bounding box center [589, 14] width 185 height 12
copy h4 "Android Developer Needed for Launcher App"
drag, startPoint x: 416, startPoint y: 218, endPoint x: 410, endPoint y: 248, distance: 31.4
click at [416, 218] on div at bounding box center [462, 223] width 924 height 447
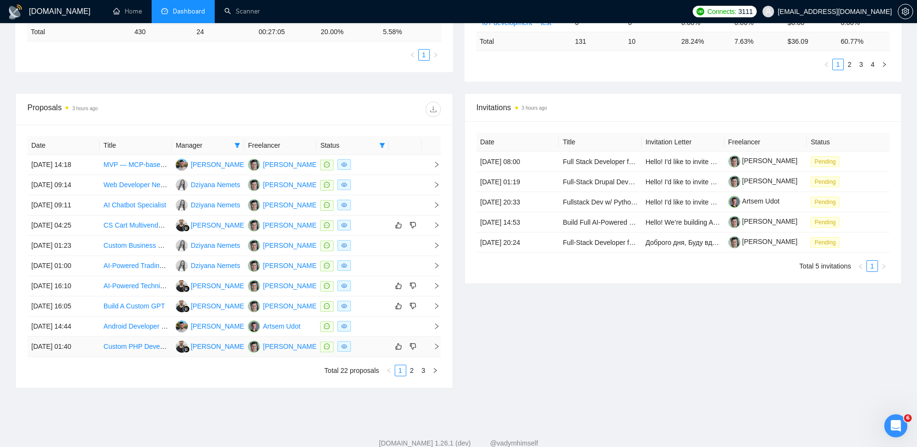
click at [374, 348] on div at bounding box center [352, 346] width 65 height 11
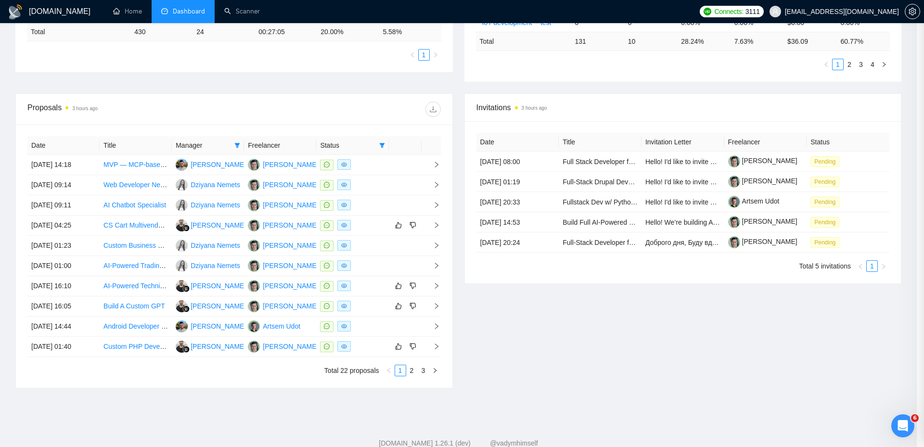
scroll to position [141, 0]
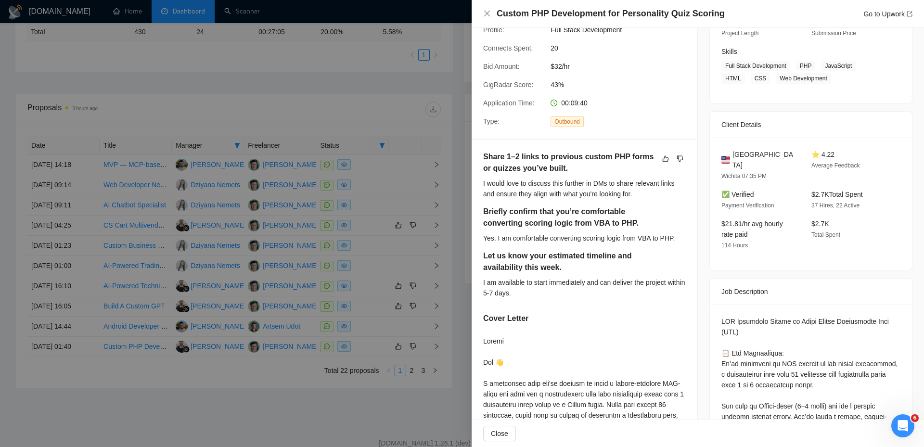
click at [372, 304] on div at bounding box center [462, 223] width 924 height 447
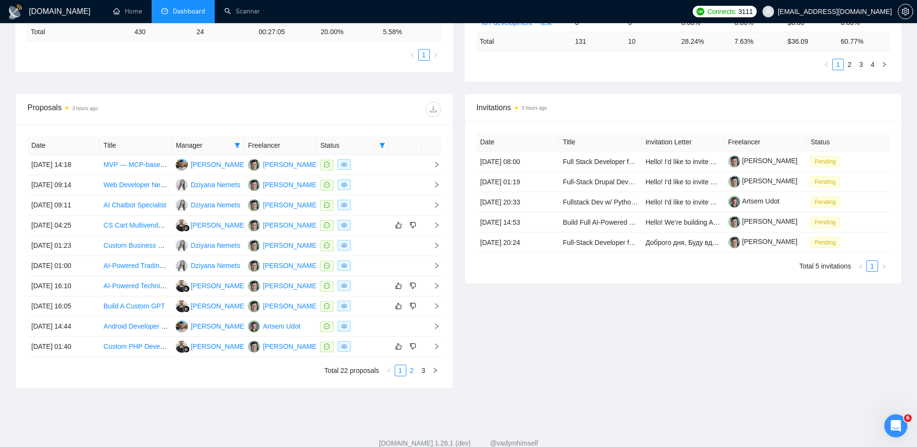
click at [415, 374] on link "2" at bounding box center [412, 370] width 11 height 11
click at [385, 164] on div at bounding box center [352, 164] width 65 height 11
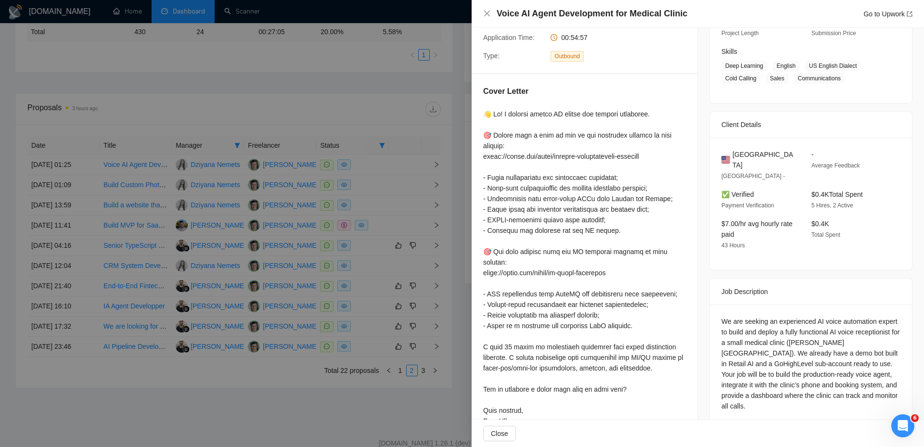
click at [621, 15] on h4 "Voice AI Agent Development for Medical Clinic" at bounding box center [592, 14] width 191 height 12
click at [339, 89] on div at bounding box center [462, 223] width 924 height 447
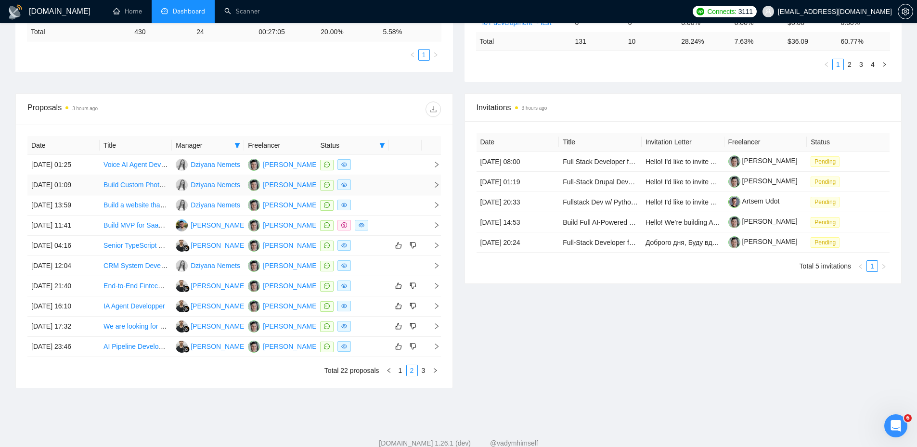
click at [381, 181] on div at bounding box center [352, 185] width 65 height 11
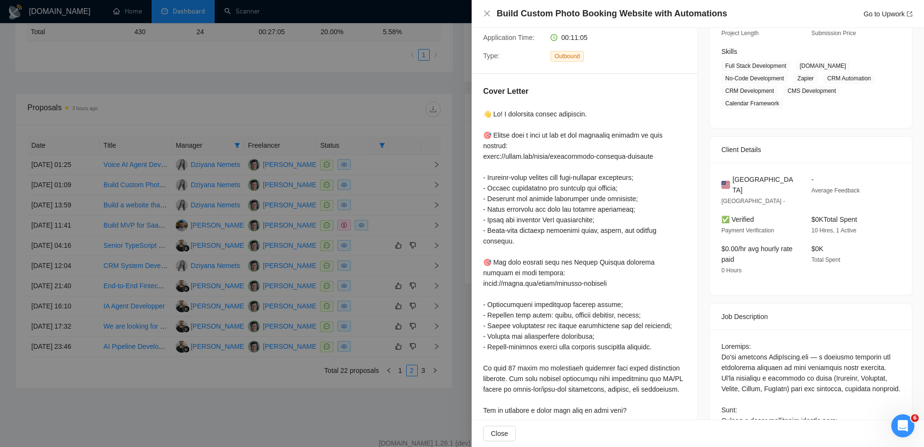
click at [603, 16] on h4 "Build Custom Photo Booking Website with Automations" at bounding box center [612, 14] width 231 height 12
click at [390, 204] on div at bounding box center [462, 223] width 924 height 447
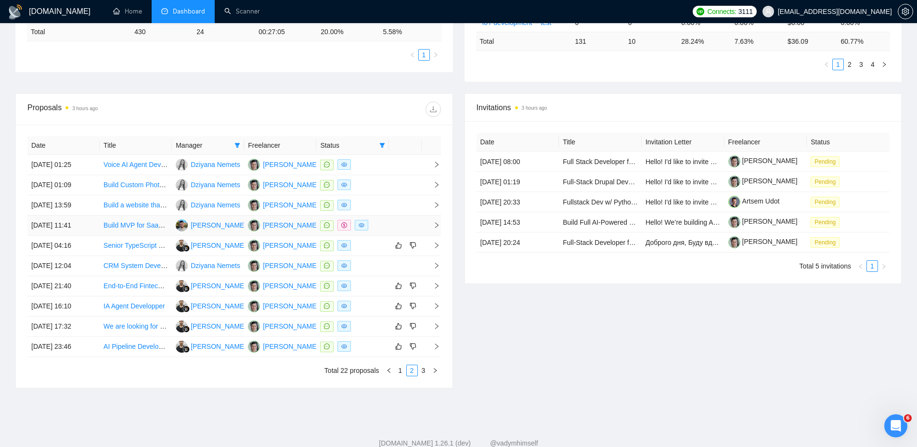
click at [379, 227] on div at bounding box center [352, 225] width 65 height 11
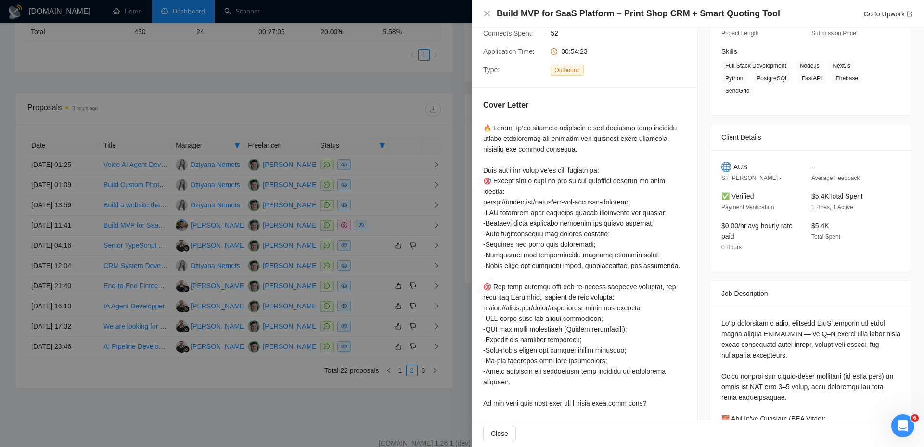
click at [576, 17] on h4 "Build MVP for SaaS Platform – Print Shop CRM + Smart Quoting Tool" at bounding box center [639, 14] width 284 height 12
click at [351, 244] on div at bounding box center [462, 223] width 924 height 447
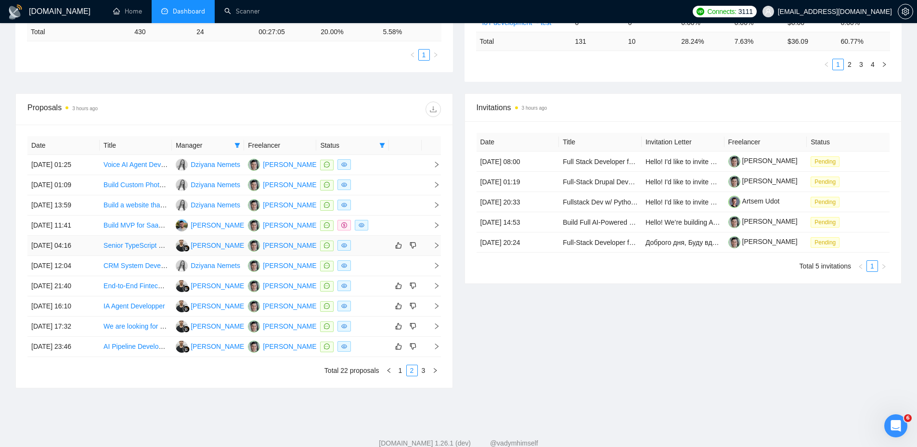
click at [370, 245] on div at bounding box center [352, 245] width 65 height 11
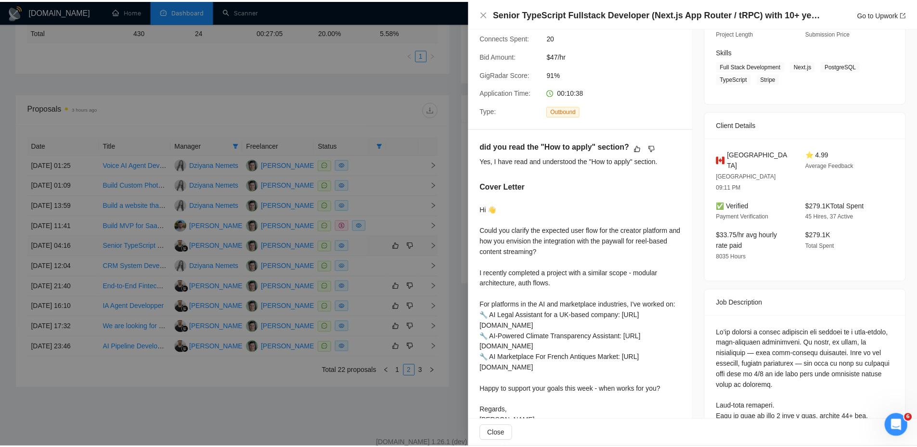
scroll to position [137, 0]
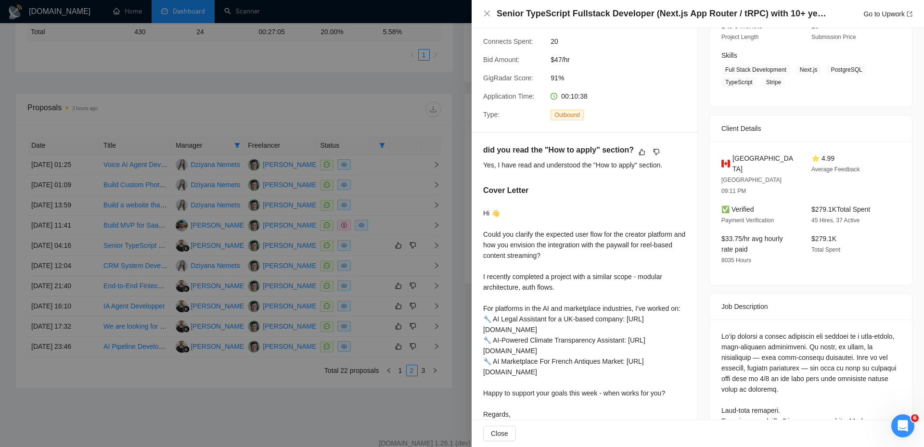
click at [358, 258] on div at bounding box center [462, 223] width 924 height 447
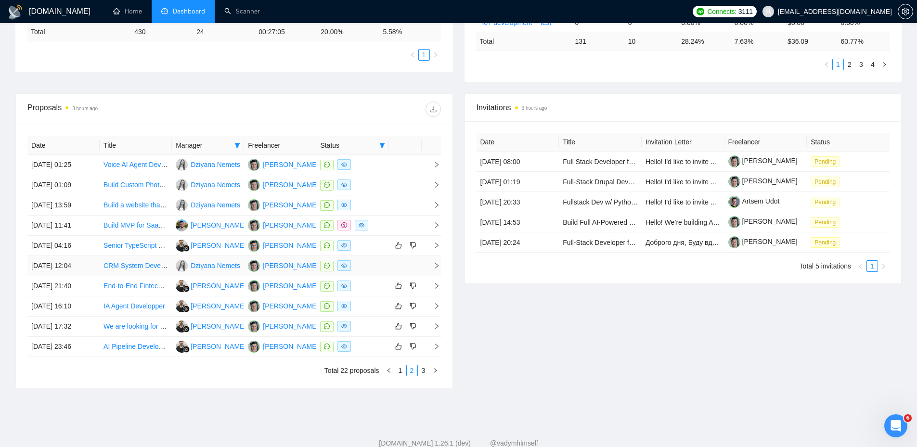
click at [373, 265] on div at bounding box center [352, 265] width 65 height 11
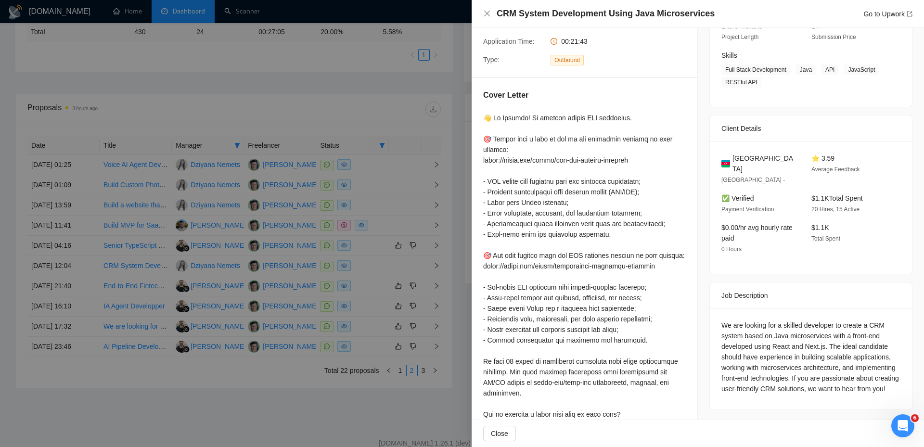
click at [543, 15] on h4 "CRM System Development Using Java Microservices" at bounding box center [606, 14] width 218 height 12
click at [382, 294] on div at bounding box center [462, 223] width 924 height 447
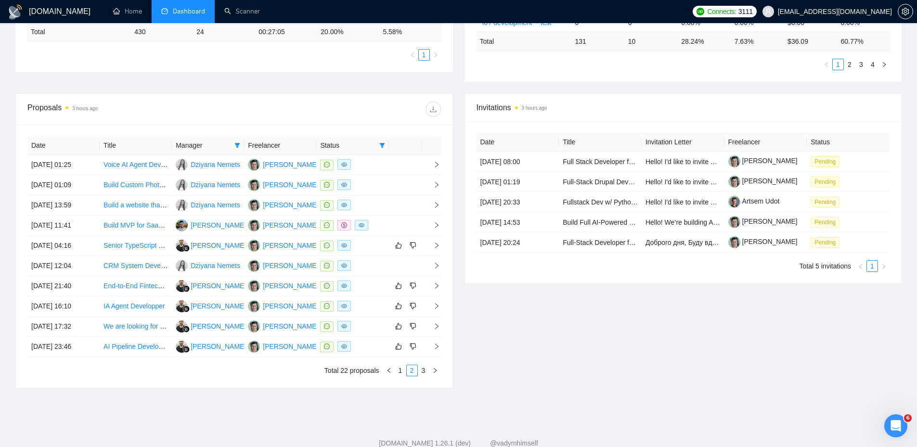
click at [215, 149] on span "Manager" at bounding box center [203, 145] width 55 height 11
click at [241, 147] on span at bounding box center [238, 145] width 10 height 14
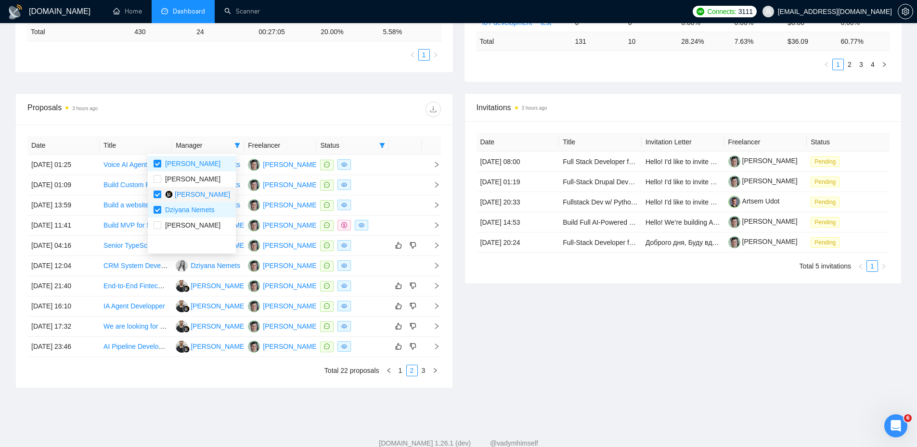
click at [193, 193] on span "[PERSON_NAME]" at bounding box center [202, 195] width 55 height 8
checkbox input "false"
click at [289, 110] on div at bounding box center [337, 109] width 207 height 15
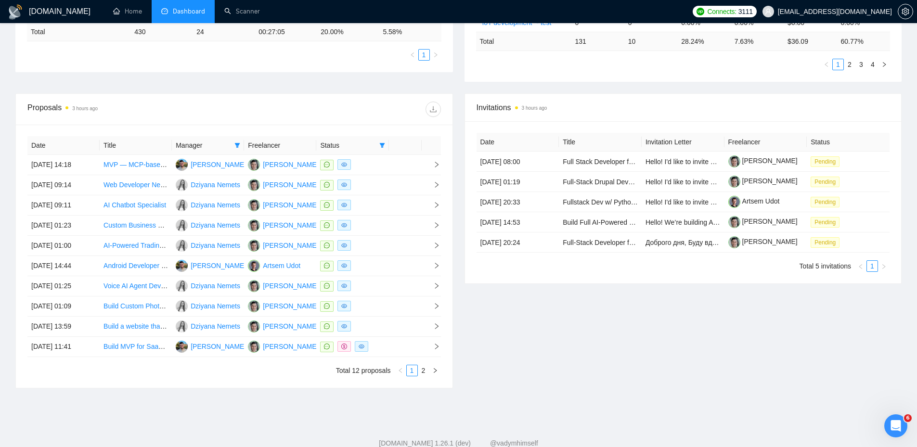
click at [302, 55] on ul "1" at bounding box center [234, 55] width 415 height 12
click at [407, 372] on link "1" at bounding box center [412, 370] width 11 height 11
click at [334, 441] on div "[DOMAIN_NAME] 1.26.1 (dev) @vadymhimself" at bounding box center [459, 444] width 902 height 10
click at [248, 417] on footer "[DOMAIN_NAME] 1.26.1 (dev) @vadymhimself 2025 [DOMAIN_NAME] | All Rights Reserv…" at bounding box center [458, 445] width 917 height 59
click at [418, 373] on link "2" at bounding box center [423, 370] width 11 height 11
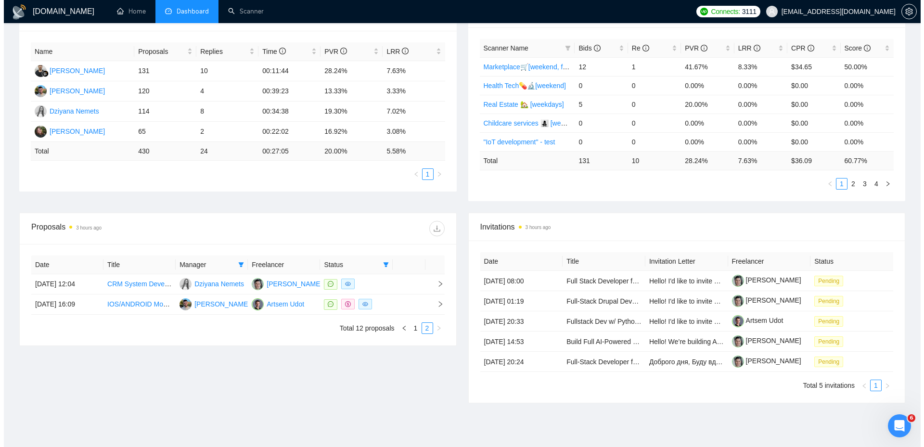
scroll to position [115, 0]
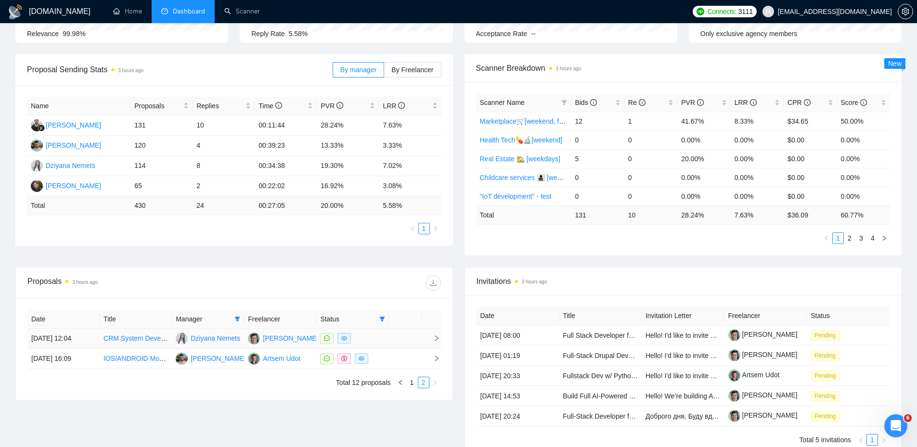
click at [143, 335] on link "CRM System Development Using Java Microservices" at bounding box center [183, 339] width 159 height 8
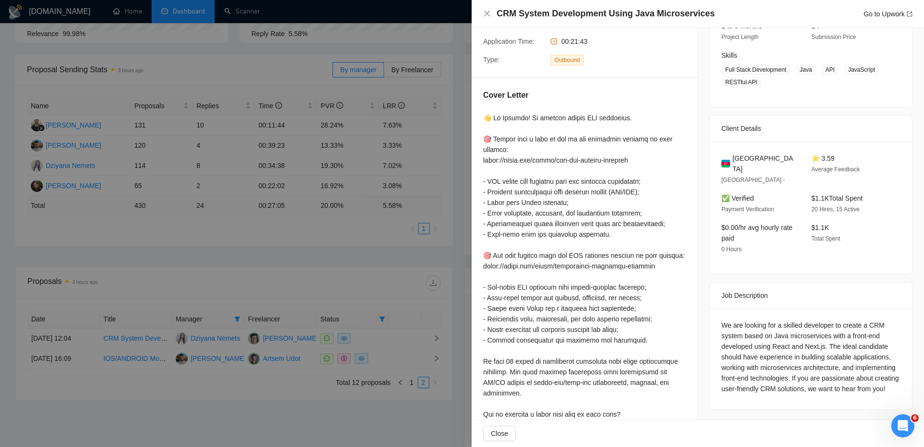
click at [594, 13] on h4 "CRM System Development Using Java Microservices" at bounding box center [606, 14] width 218 height 12
click at [141, 327] on div at bounding box center [462, 223] width 924 height 447
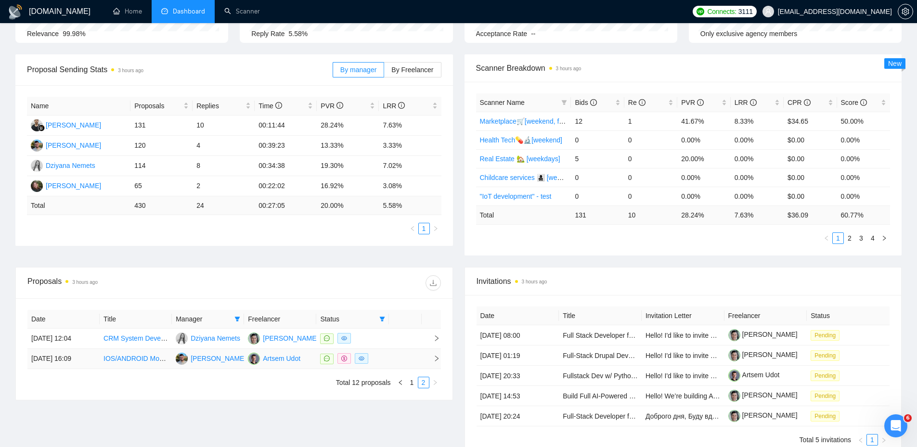
click at [399, 359] on td at bounding box center [405, 359] width 33 height 20
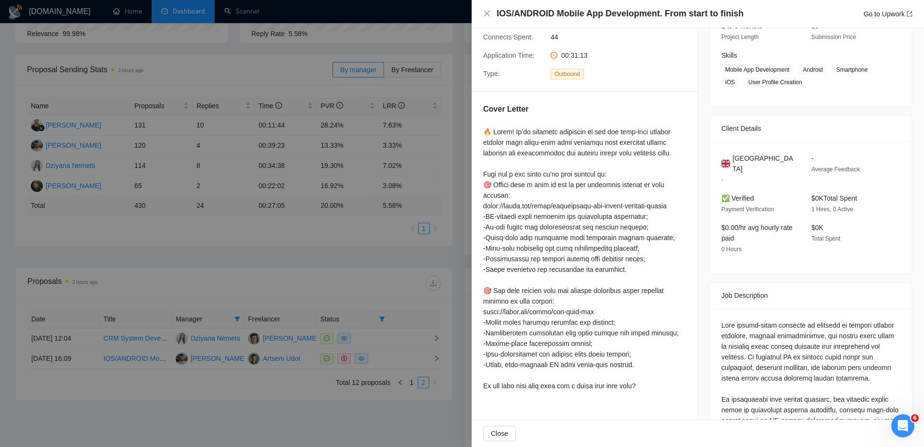
click at [587, 14] on h4 "IOS/ANDROID Mobile App Development. From start to finish" at bounding box center [620, 14] width 247 height 12
click at [369, 15] on div at bounding box center [462, 223] width 924 height 447
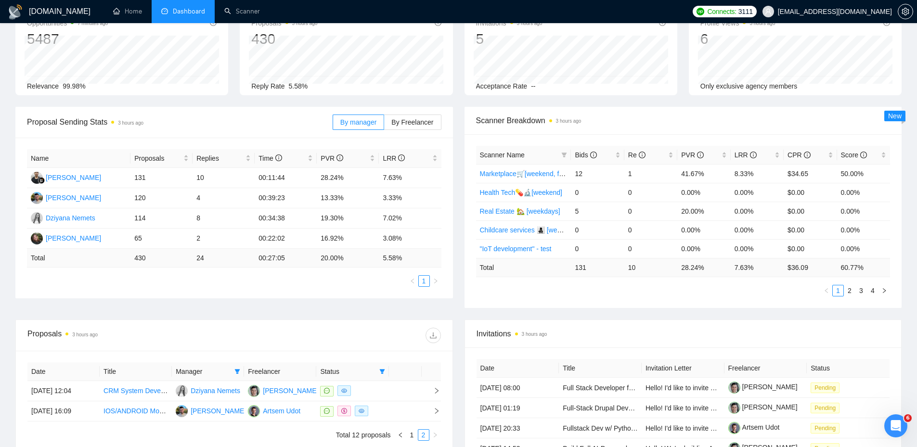
scroll to position [0, 0]
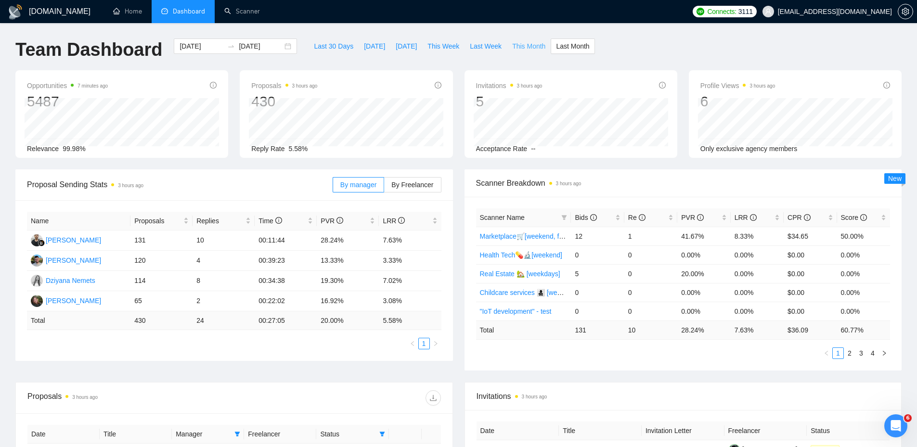
click at [512, 46] on span "This Month" at bounding box center [528, 46] width 33 height 11
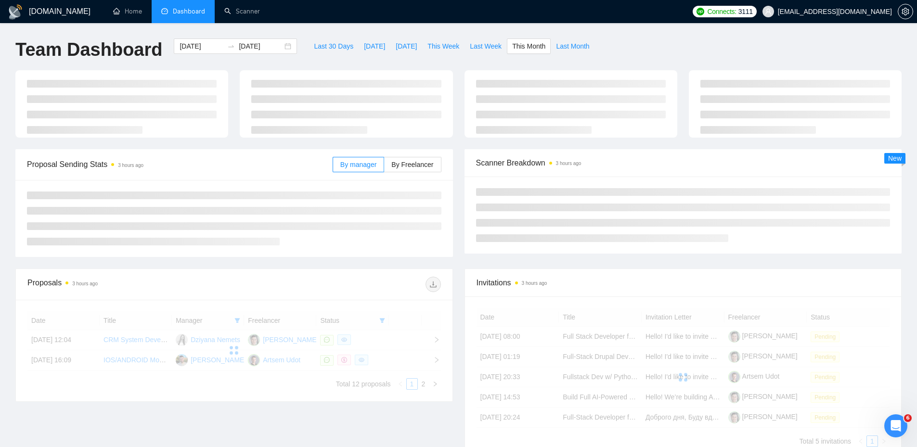
type input "[DATE]"
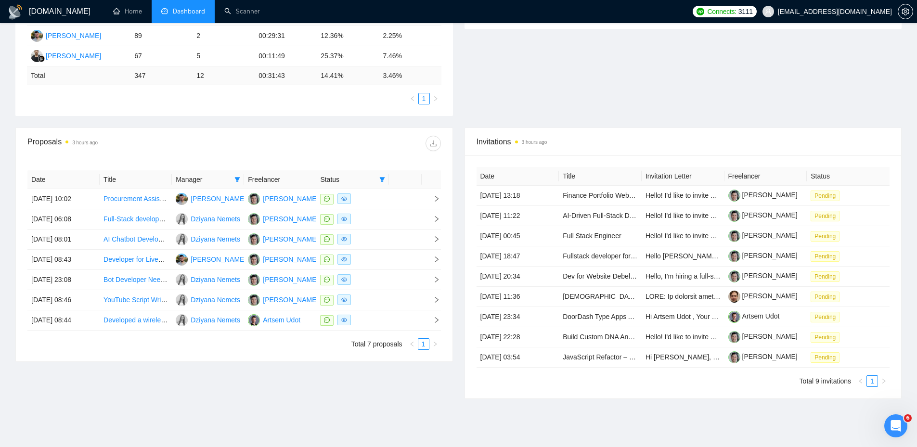
scroll to position [262, 0]
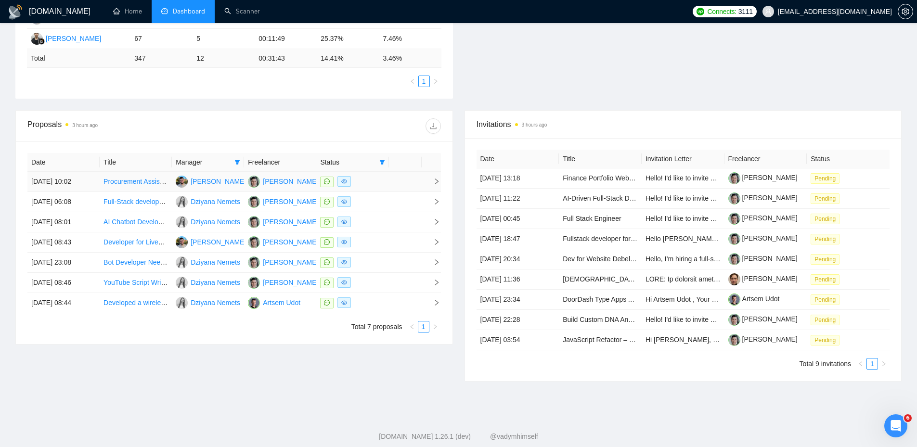
click at [383, 179] on table "Date Title Manager Freelancer Status [DATE] 10:02 Procurement Assistant MVP – A…" at bounding box center [234, 233] width 414 height 160
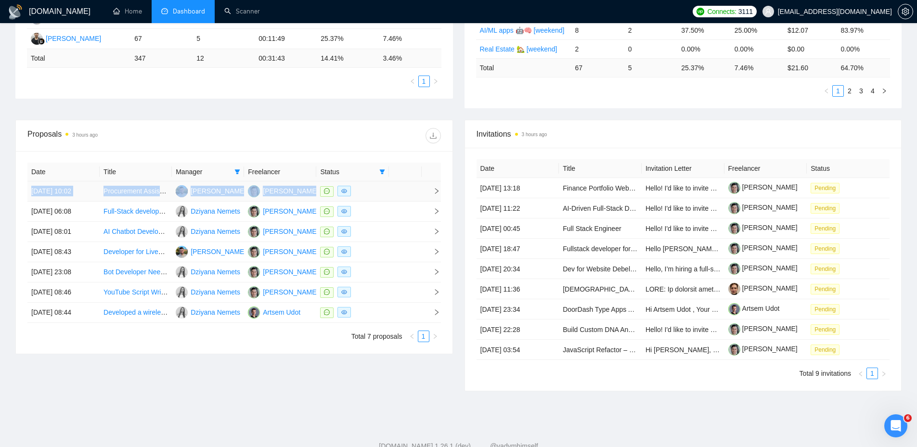
click at [372, 195] on div at bounding box center [352, 191] width 65 height 11
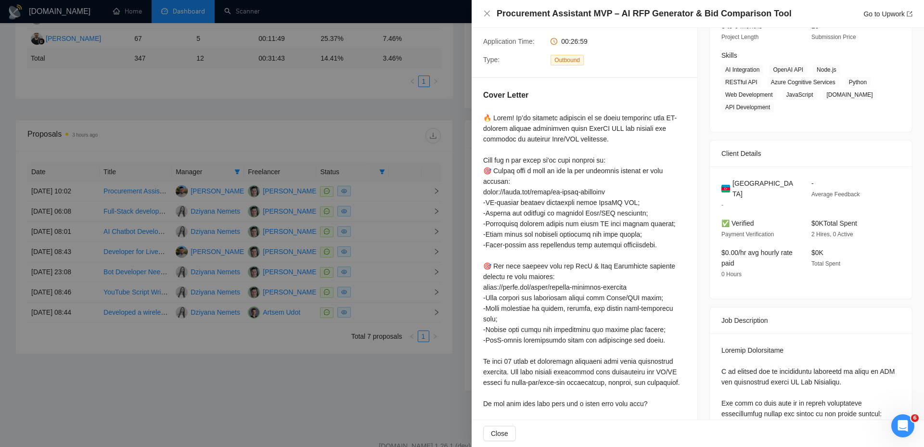
click at [577, 13] on h4 "Procurement Assistant MVP – AI RFP Generator & Bid Comparison Tool" at bounding box center [644, 14] width 295 height 12
click at [256, 245] on div at bounding box center [462, 223] width 924 height 447
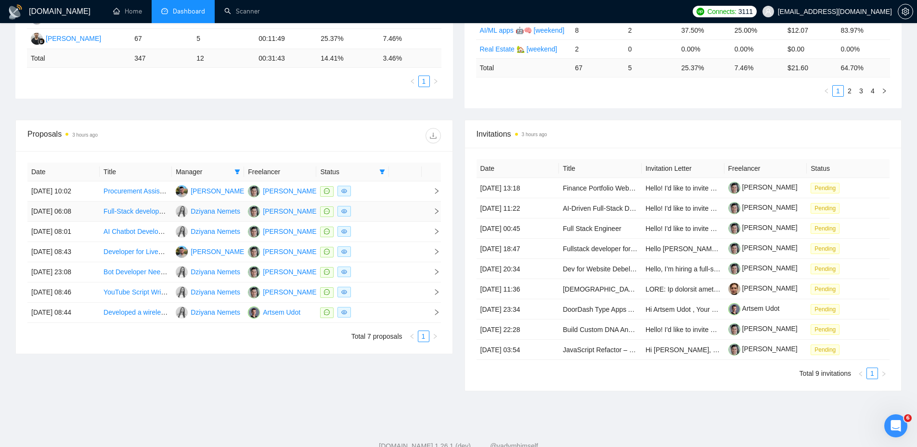
click at [388, 208] on td at bounding box center [352, 212] width 72 height 20
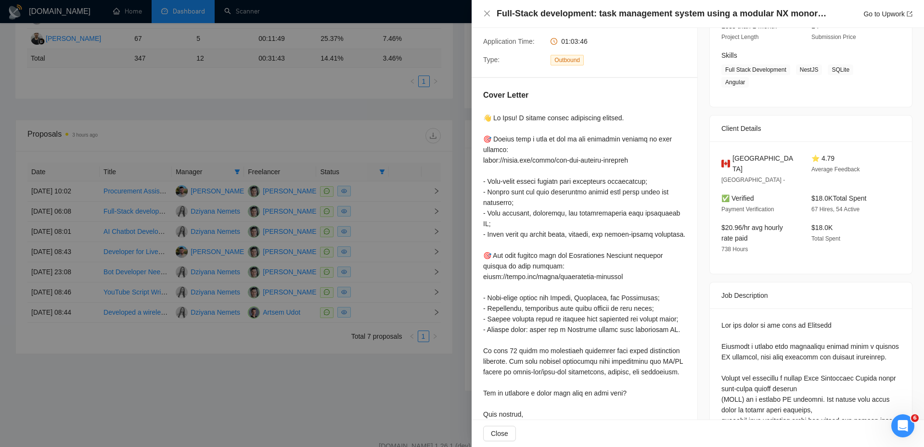
click at [382, 240] on div at bounding box center [462, 223] width 924 height 447
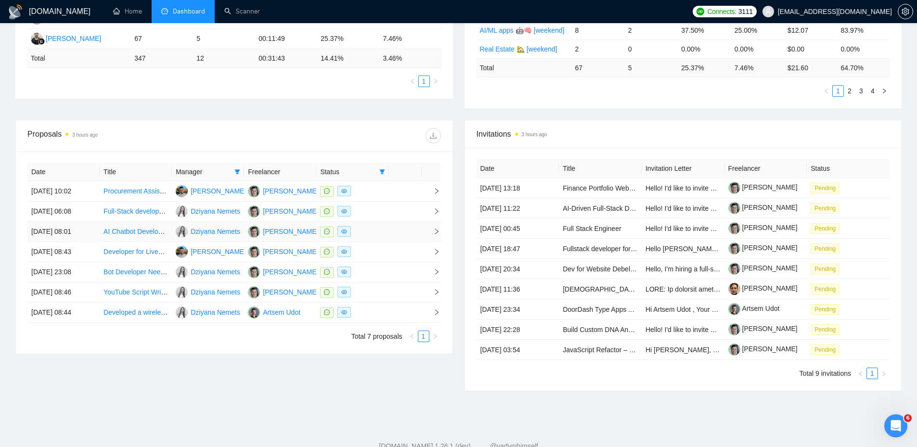
click at [380, 231] on div at bounding box center [352, 231] width 65 height 11
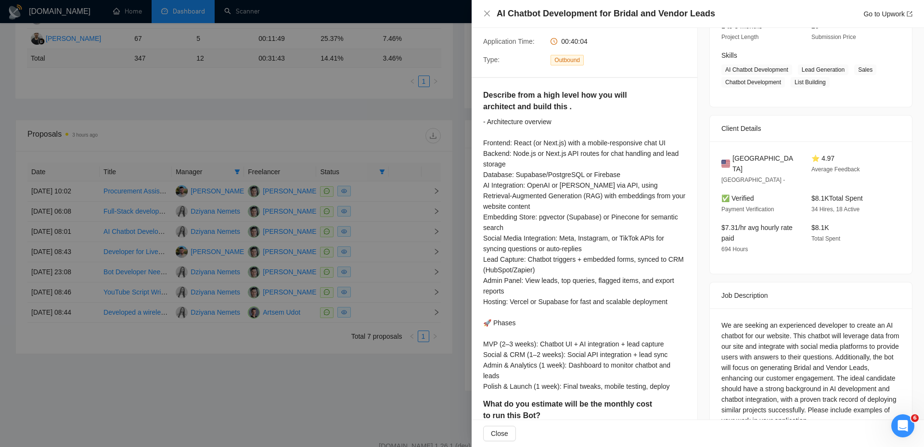
click at [378, 246] on div at bounding box center [462, 223] width 924 height 447
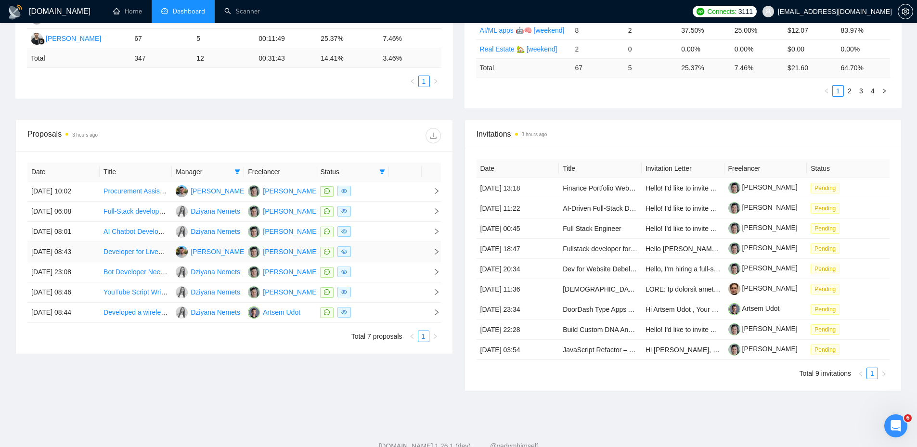
click at [376, 252] on div at bounding box center [352, 252] width 65 height 11
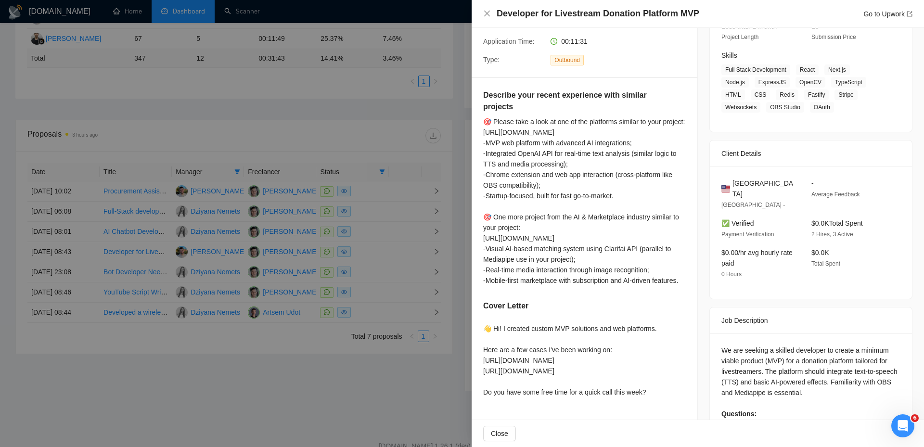
click at [589, 9] on h4 "Developer for Livestream Donation Platform MVP" at bounding box center [598, 14] width 203 height 12
click at [383, 228] on div at bounding box center [462, 223] width 924 height 447
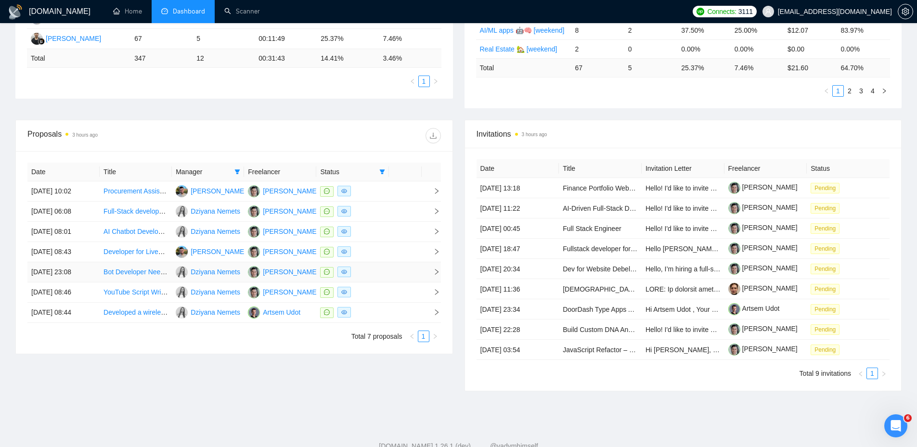
click at [387, 273] on td at bounding box center [352, 272] width 72 height 20
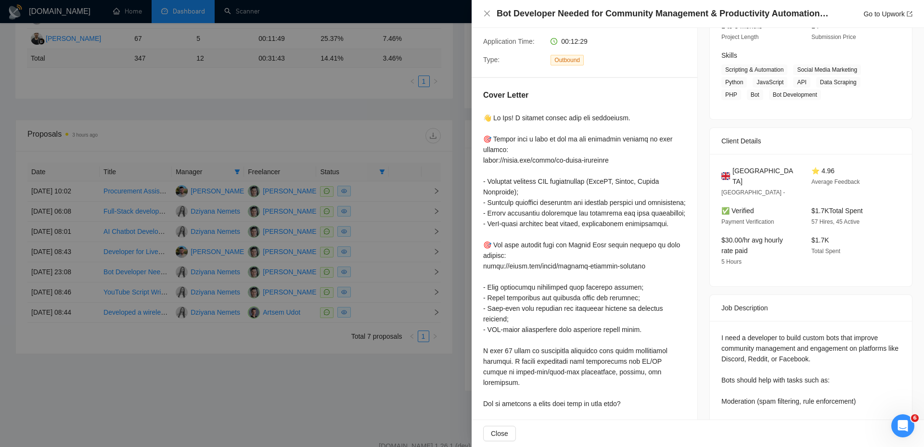
click at [554, 19] on h4 "Bot Developer Needed for Community Management & Productivity Automation (social…" at bounding box center [663, 14] width 332 height 12
click at [354, 294] on div at bounding box center [462, 223] width 924 height 447
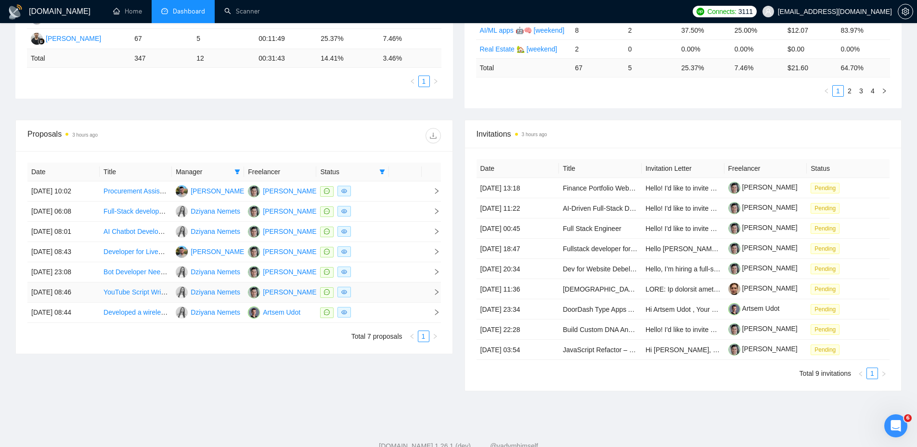
click at [375, 294] on div at bounding box center [352, 292] width 65 height 11
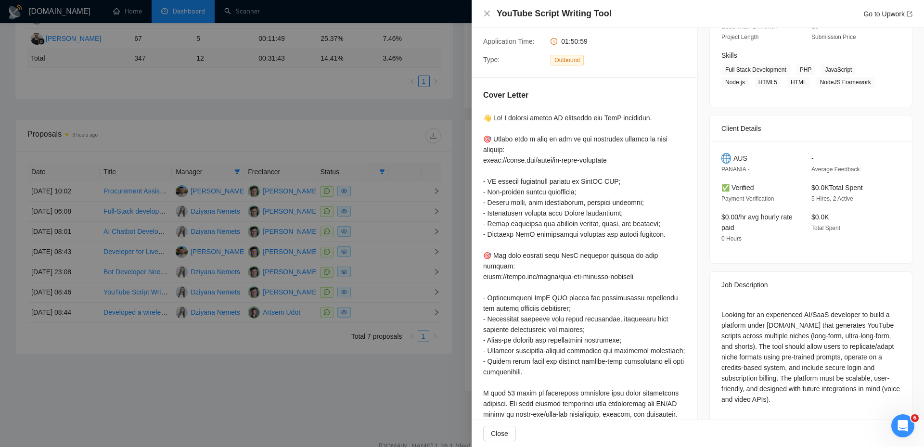
click at [556, 13] on h4 "YouTube Script Writing Tool" at bounding box center [554, 14] width 115 height 12
click at [138, 270] on div at bounding box center [462, 223] width 924 height 447
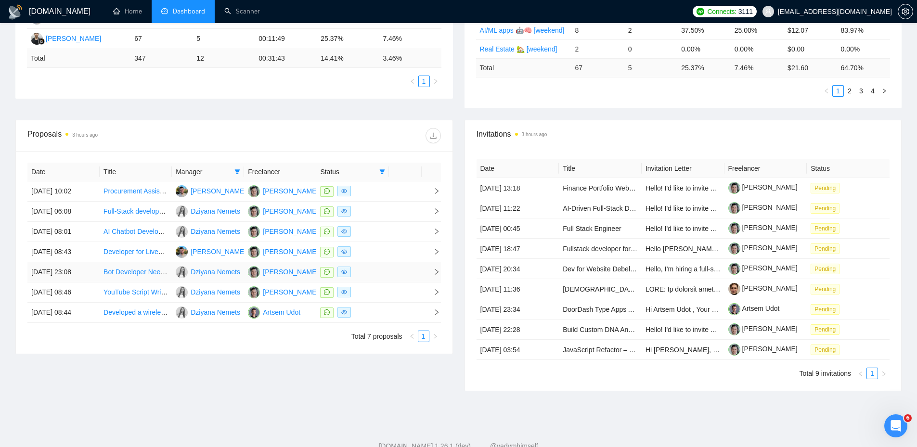
click at [376, 270] on div at bounding box center [352, 272] width 65 height 11
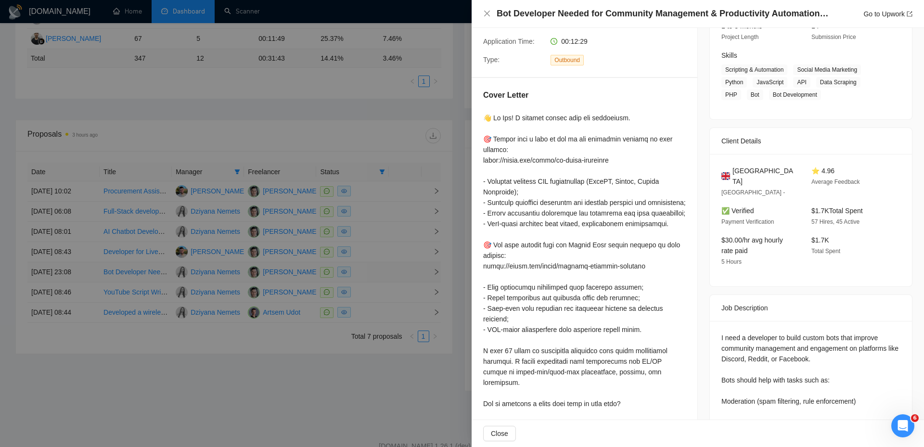
click at [376, 270] on div at bounding box center [462, 223] width 924 height 447
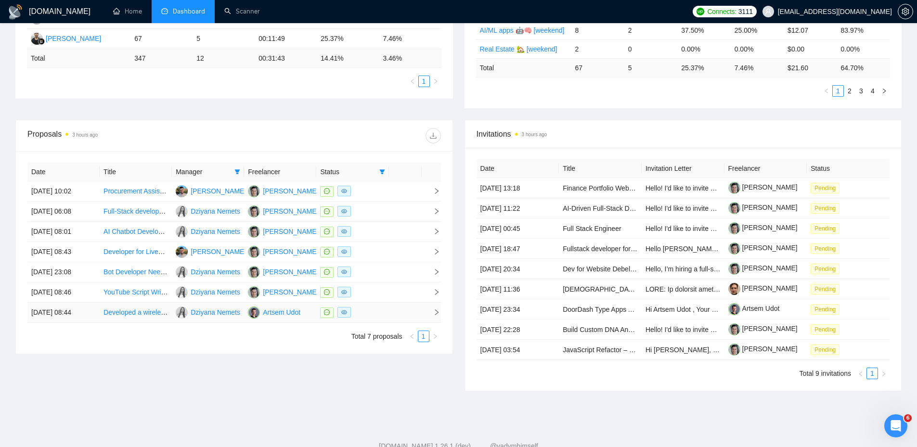
click at [368, 307] on td at bounding box center [352, 313] width 72 height 20
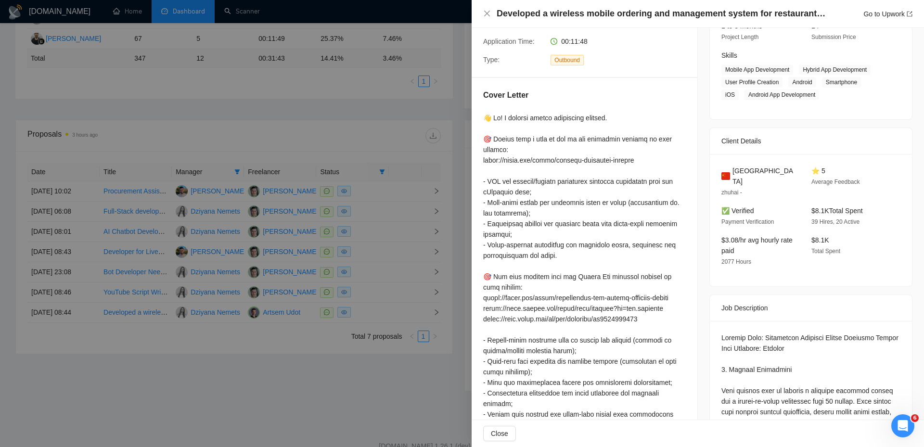
click at [574, 18] on h4 "Developed a wireless mobile ordering and management system for restaurants in […" at bounding box center [663, 14] width 332 height 12
click at [277, 127] on div at bounding box center [462, 223] width 924 height 447
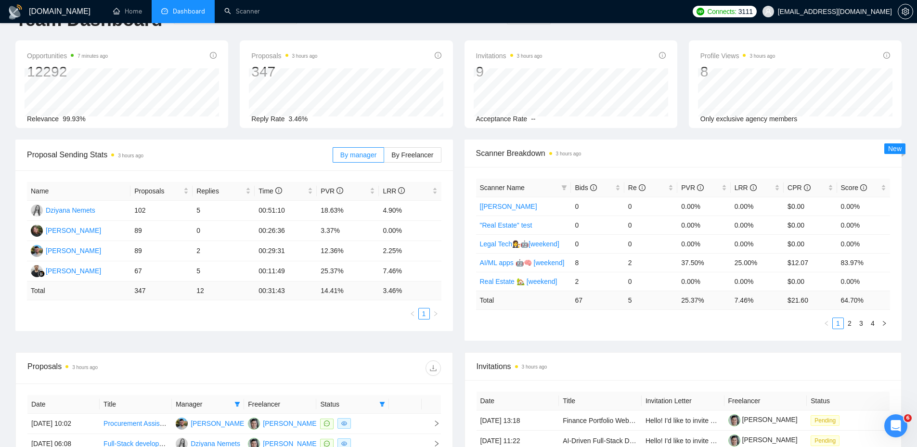
scroll to position [0, 0]
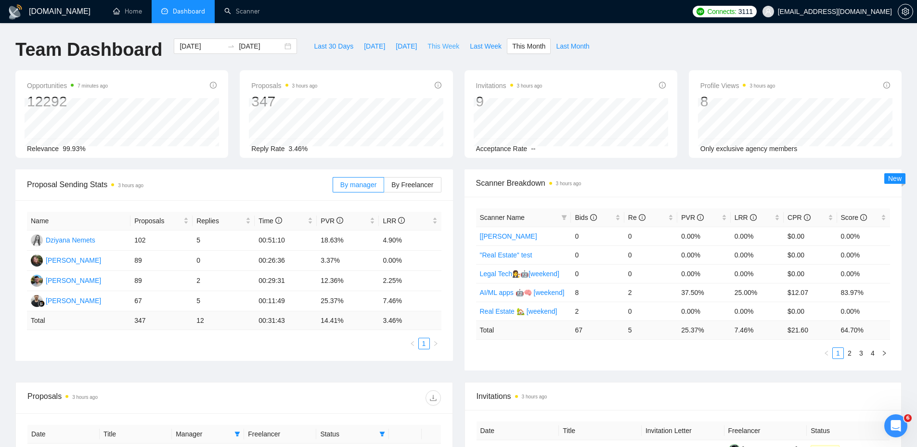
click at [435, 47] on span "This Week" at bounding box center [444, 46] width 32 height 11
type input "[DATE]"
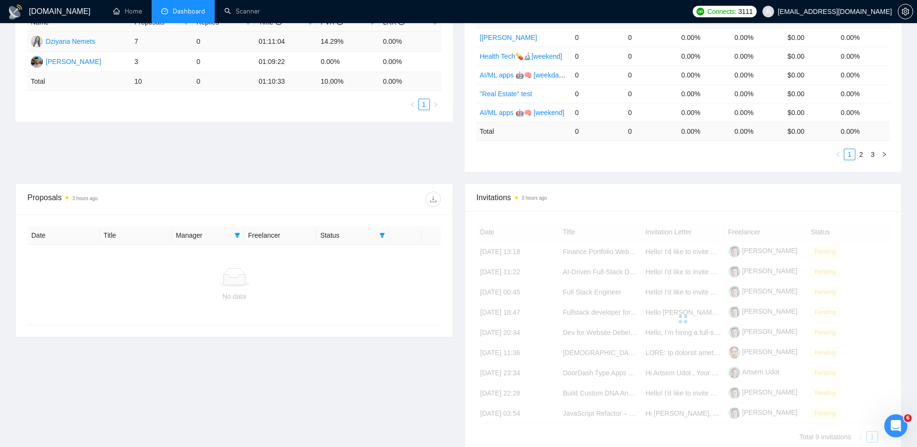
scroll to position [175, 0]
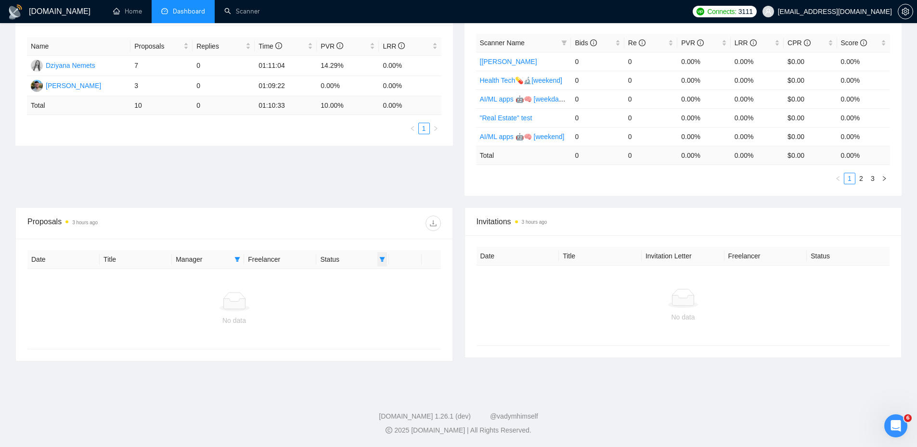
click at [378, 260] on span at bounding box center [383, 259] width 10 height 14
click at [362, 279] on span "Chat" at bounding box center [358, 278] width 46 height 11
checkbox input "false"
click at [293, 212] on div "Proposals 3 hours ago" at bounding box center [234, 223] width 414 height 31
click at [236, 256] on div at bounding box center [234, 299] width 414 height 99
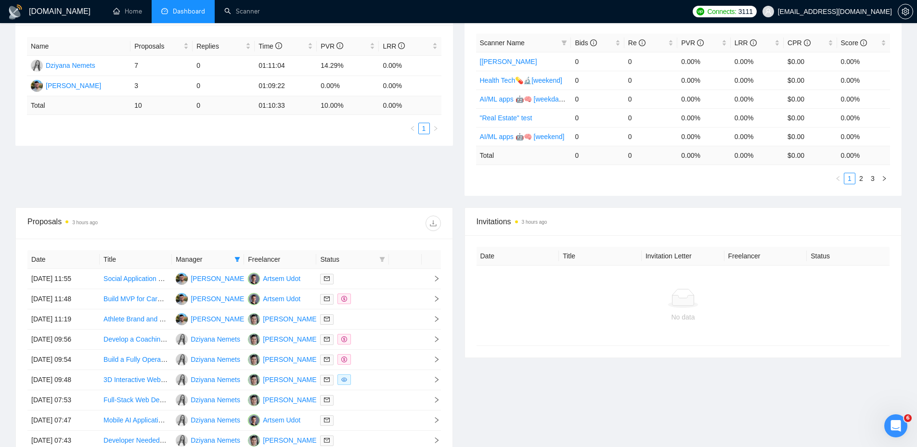
click at [236, 259] on icon "filter" at bounding box center [237, 259] width 5 height 5
click at [202, 306] on span "[PERSON_NAME]" at bounding box center [203, 309] width 55 height 8
checkbox input "false"
click at [201, 279] on span "Dziyana Nemets" at bounding box center [201, 278] width 50 height 8
checkbox input "false"
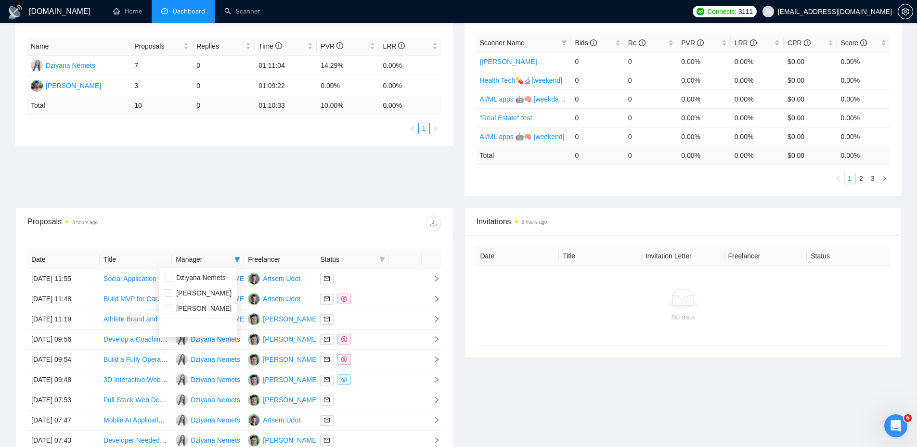
click at [244, 195] on div "Proposal Sending Stats 3 hours ago By manager By Freelancer Name Proposals Repl…" at bounding box center [459, 101] width 898 height 213
click at [56, 184] on div "Proposal Sending Stats 3 hours ago By manager By Freelancer Name Proposals Repl…" at bounding box center [459, 101] width 898 height 213
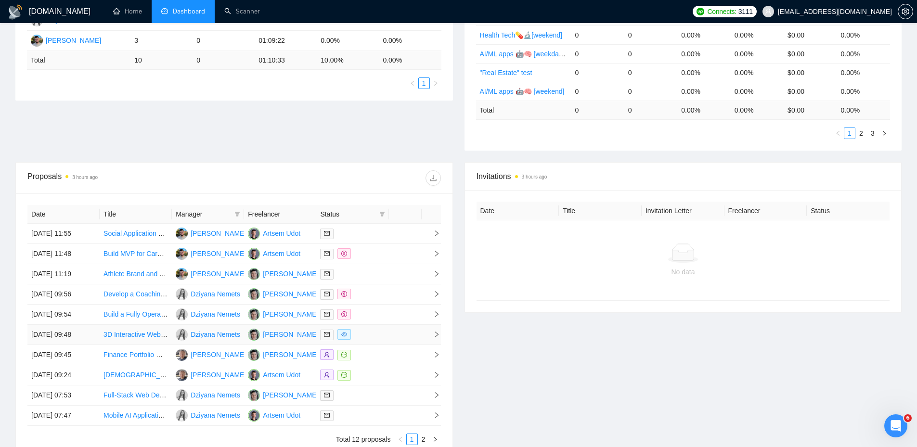
scroll to position [316, 0]
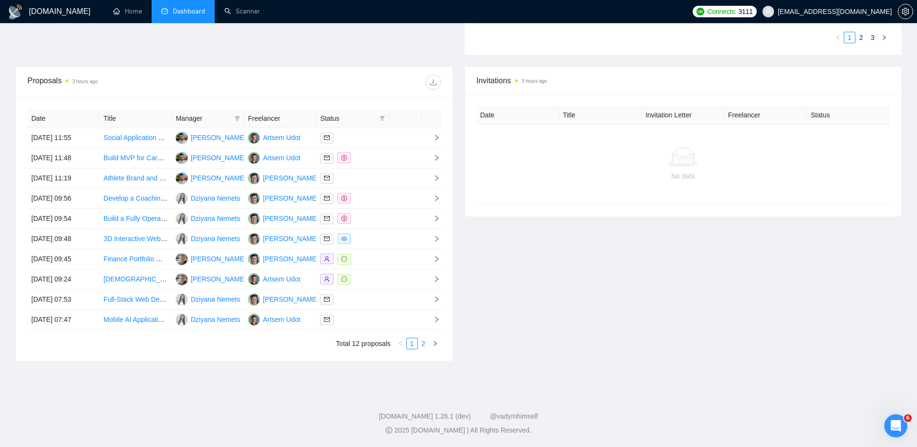
click at [424, 344] on link "2" at bounding box center [423, 344] width 11 height 11
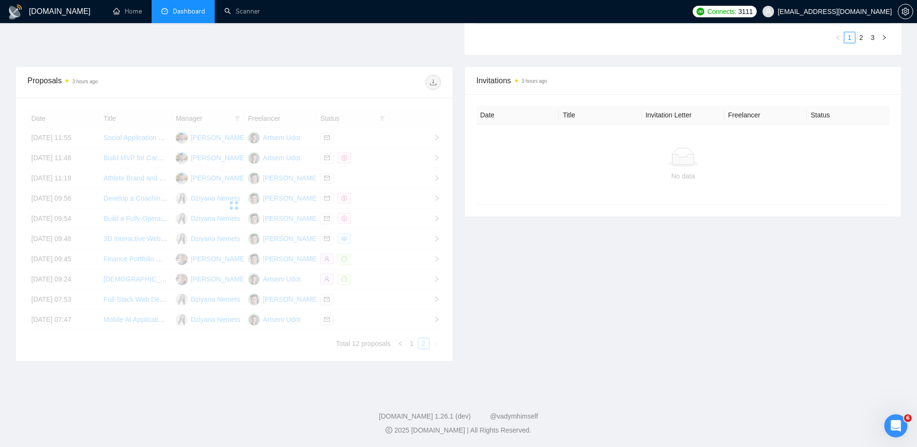
scroll to position [171, 0]
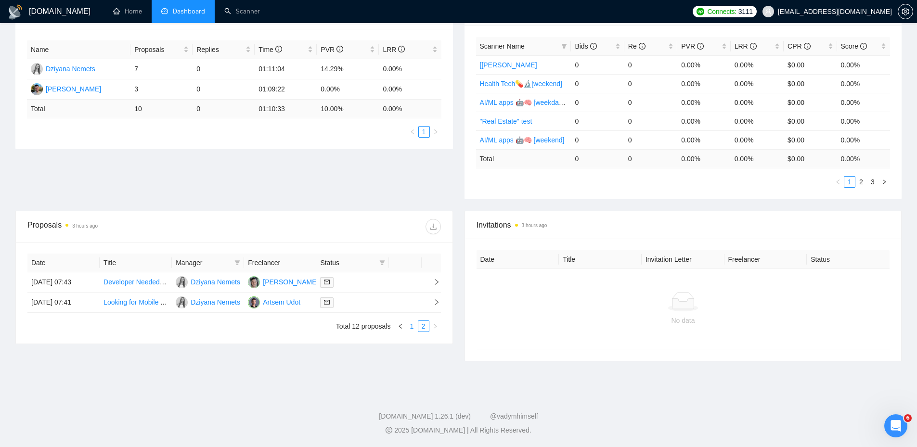
click at [410, 329] on link "1" at bounding box center [412, 326] width 11 height 11
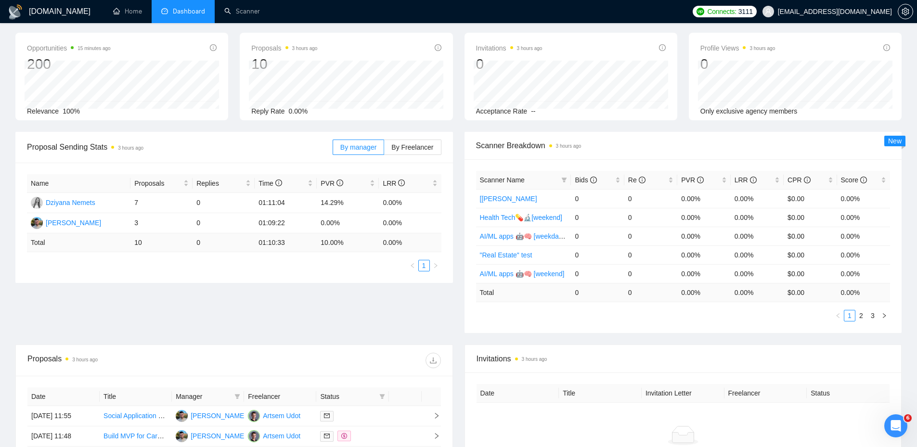
scroll to position [0, 0]
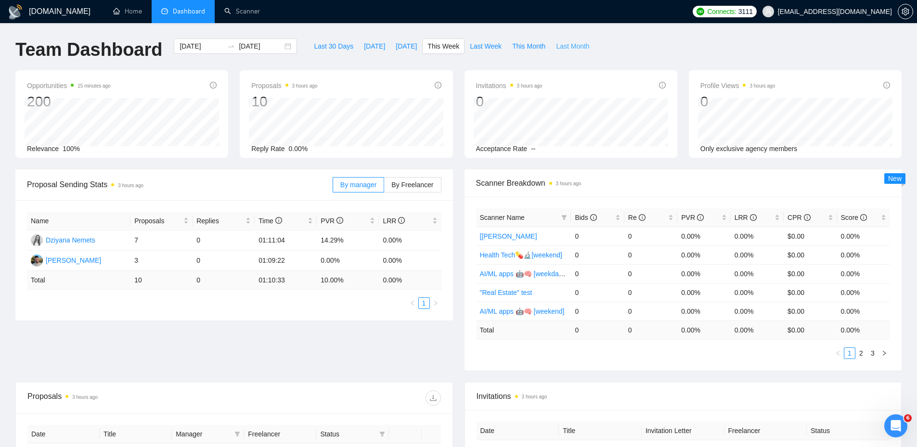
click at [566, 42] on span "Last Month" at bounding box center [572, 46] width 33 height 11
type input "[DATE]"
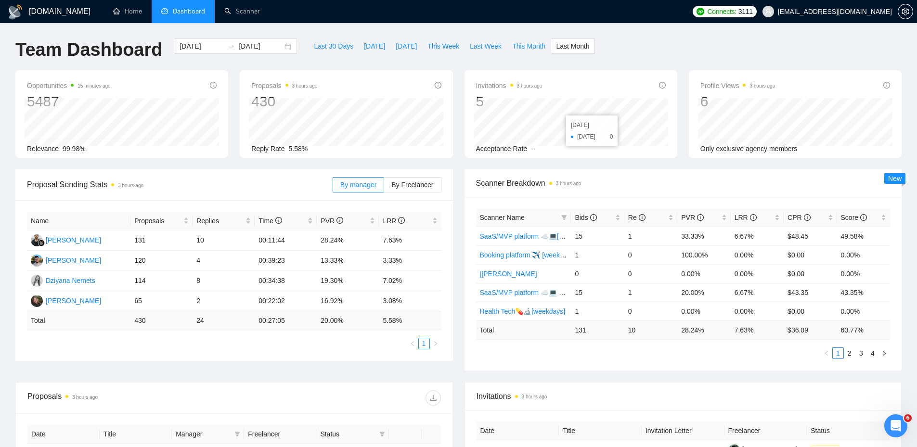
scroll to position [316, 0]
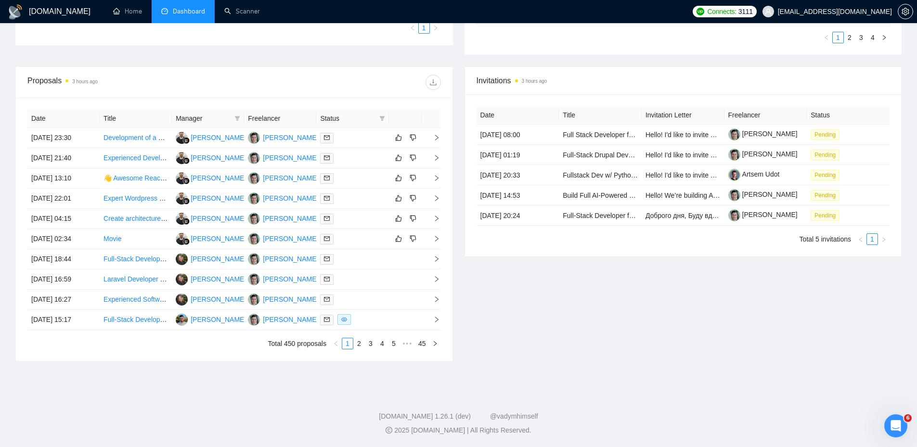
click at [226, 117] on span "Manager" at bounding box center [203, 118] width 55 height 11
click at [237, 121] on span at bounding box center [238, 118] width 10 height 14
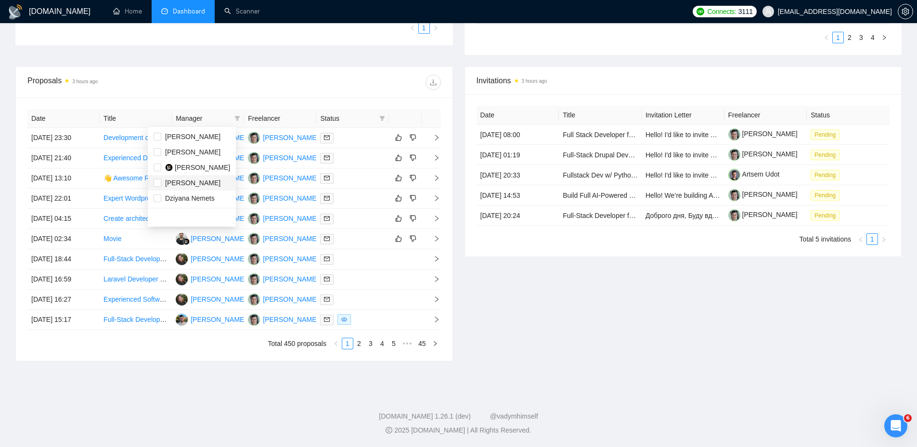
click at [191, 184] on span "[PERSON_NAME]" at bounding box center [192, 183] width 55 height 8
checkbox input "true"
click at [184, 195] on span "Dziyana Nemets" at bounding box center [190, 199] width 50 height 8
checkbox input "true"
click at [293, 95] on div "Proposals 3 hours ago" at bounding box center [234, 82] width 414 height 31
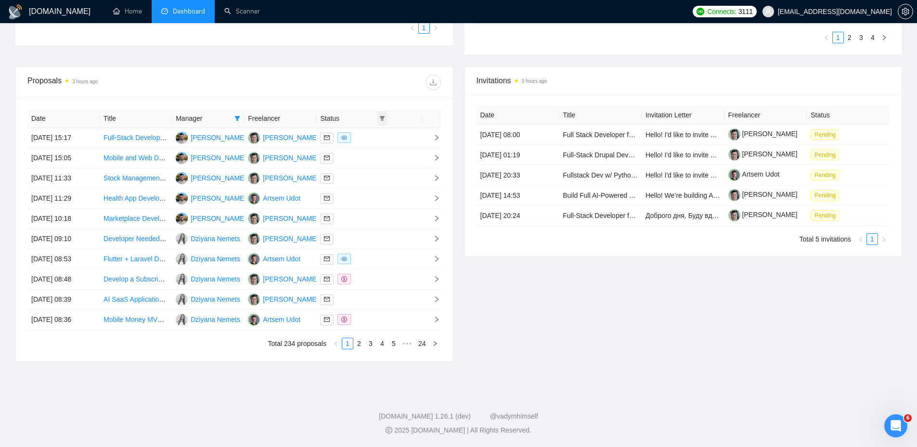
click at [379, 121] on icon "filter" at bounding box center [382, 119] width 6 height 6
click at [370, 149] on span "Sent" at bounding box center [358, 152] width 46 height 11
click at [367, 149] on span "Sent" at bounding box center [358, 152] width 46 height 11
checkbox input "false"
click at [361, 138] on span "Chat" at bounding box center [358, 136] width 46 height 11
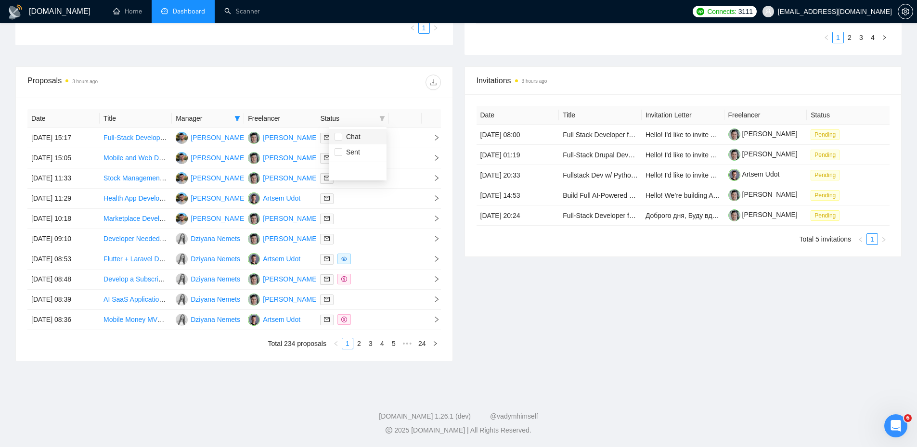
checkbox input "true"
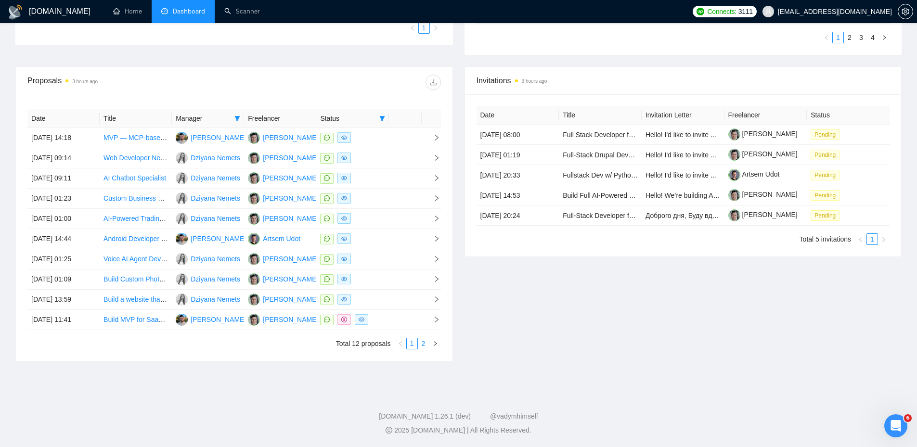
click at [420, 342] on link "2" at bounding box center [423, 344] width 11 height 11
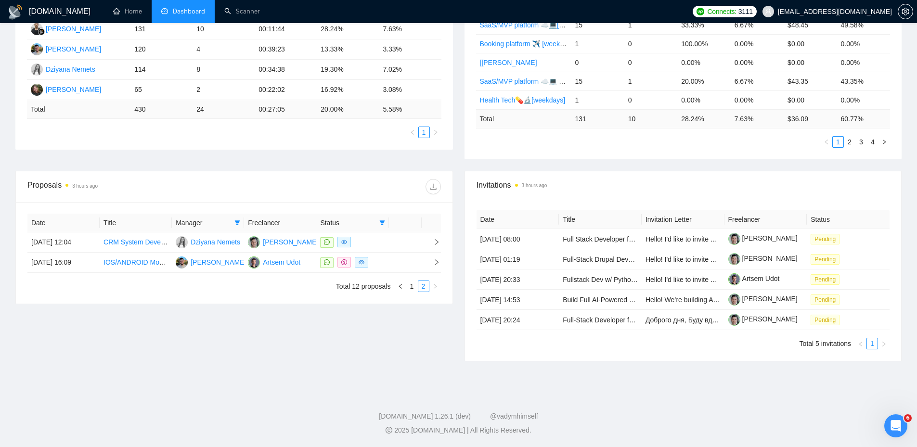
scroll to position [211, 0]
click at [414, 290] on link "1" at bounding box center [412, 286] width 11 height 11
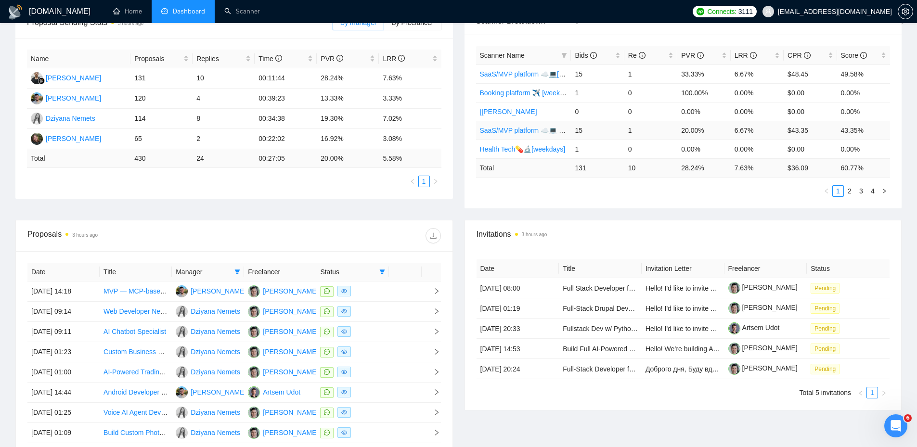
scroll to position [0, 0]
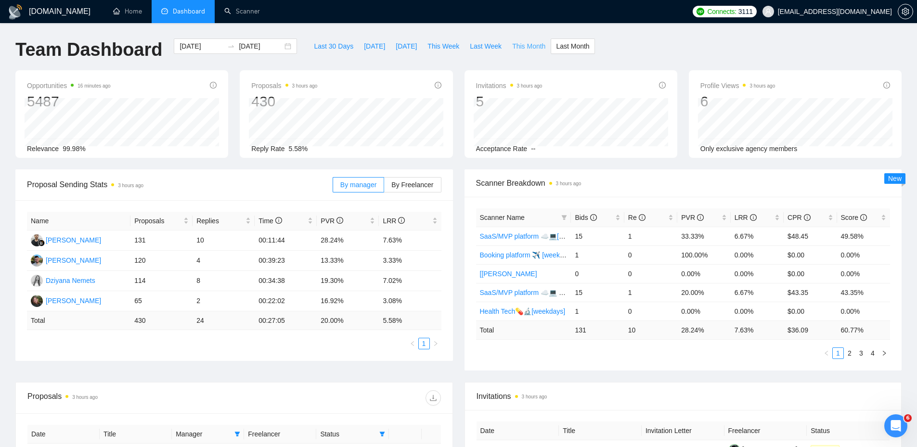
click at [522, 41] on span "This Month" at bounding box center [528, 46] width 33 height 11
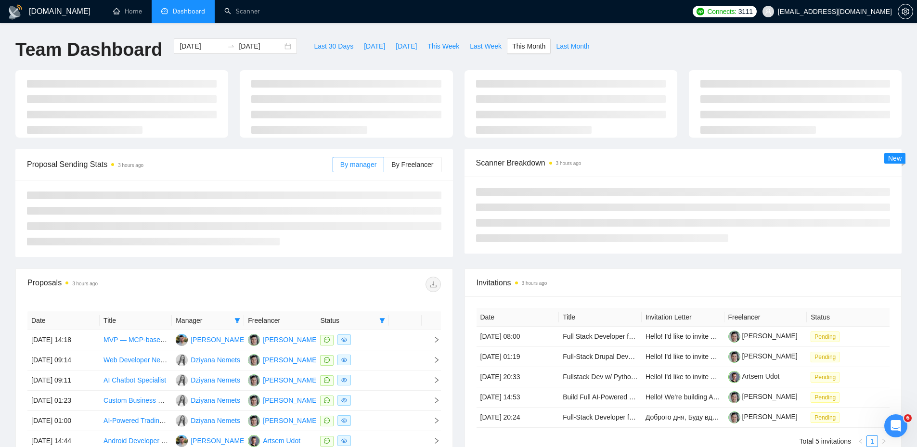
type input "[DATE]"
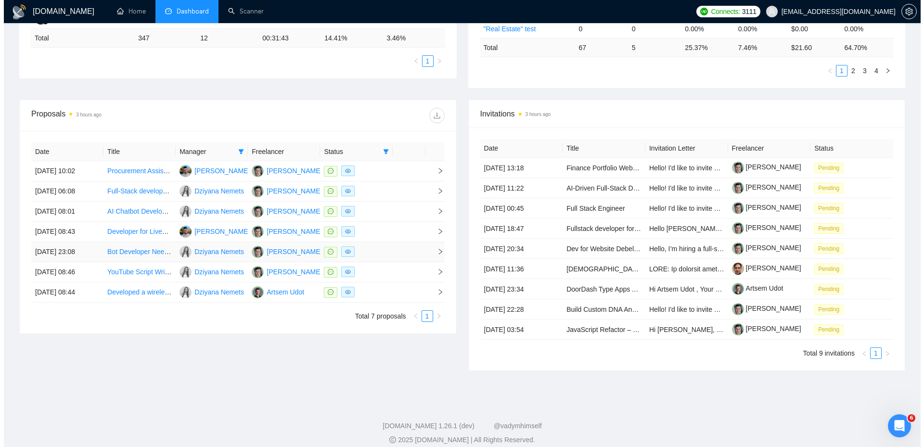
scroll to position [292, 0]
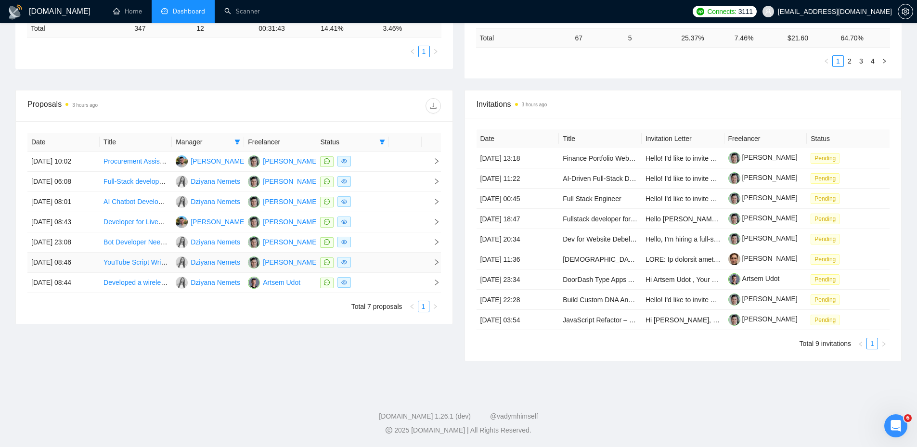
click at [74, 261] on td "[DATE] 08:46" at bounding box center [63, 263] width 72 height 20
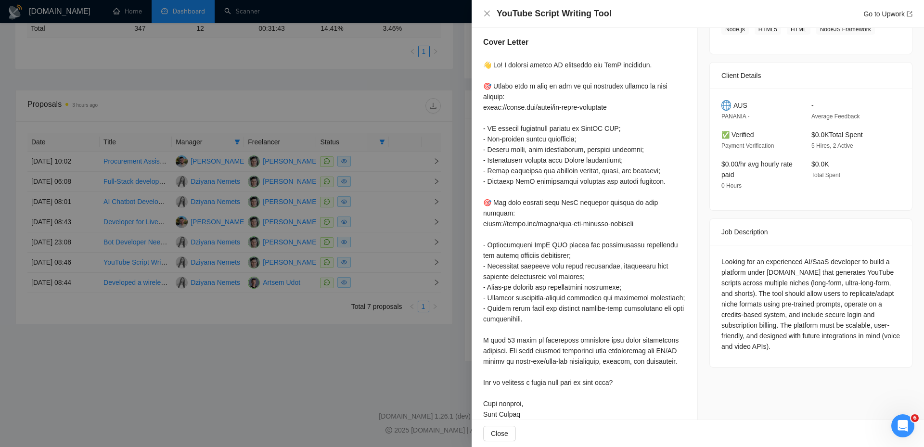
scroll to position [81, 0]
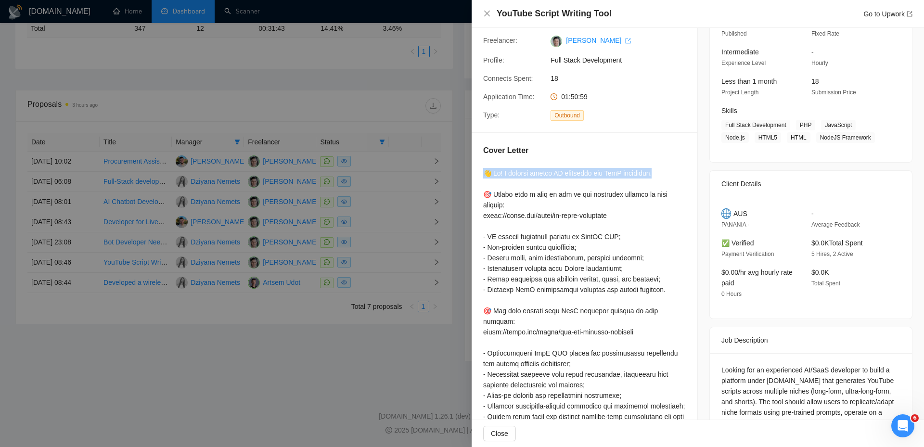
drag, startPoint x: 662, startPoint y: 171, endPoint x: 479, endPoint y: 168, distance: 182.5
click at [479, 168] on div "Cover Letter" at bounding box center [585, 338] width 226 height 410
click at [628, 341] on div at bounding box center [584, 348] width 203 height 360
click at [188, 214] on div at bounding box center [462, 223] width 924 height 447
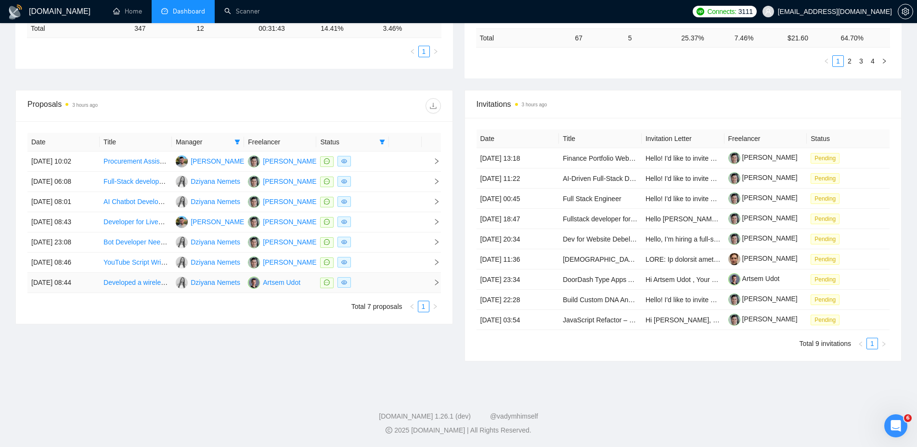
click at [407, 290] on td at bounding box center [405, 283] width 33 height 20
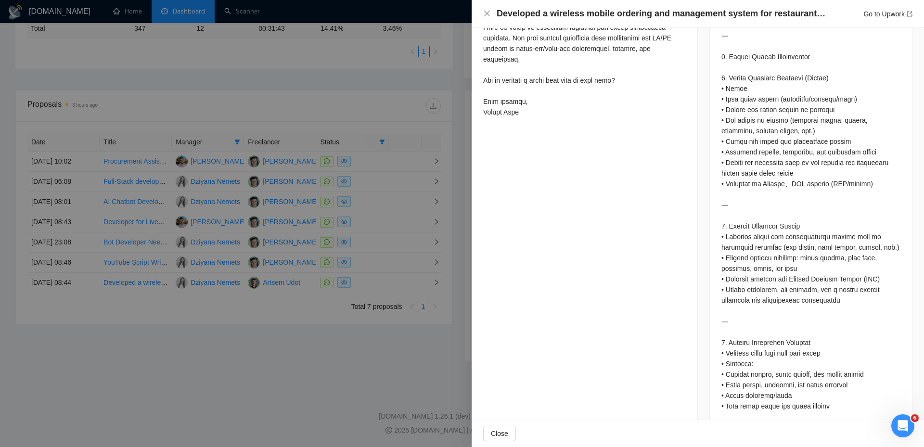
scroll to position [538, 0]
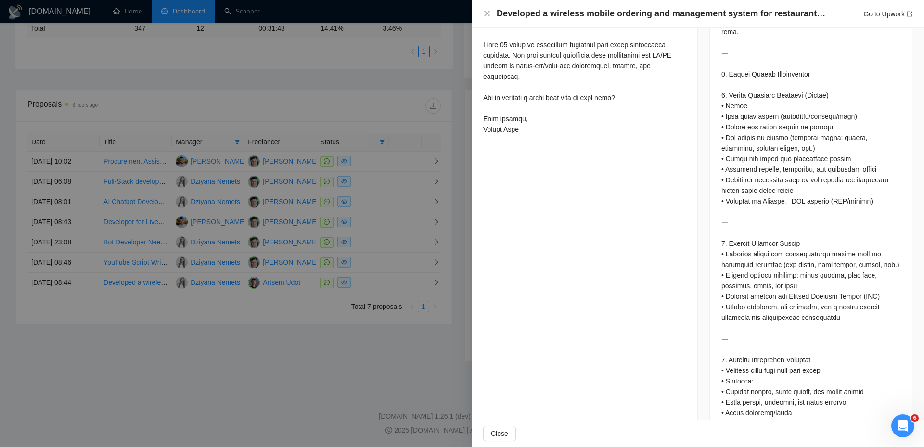
click at [826, 218] on div at bounding box center [811, 264] width 179 height 667
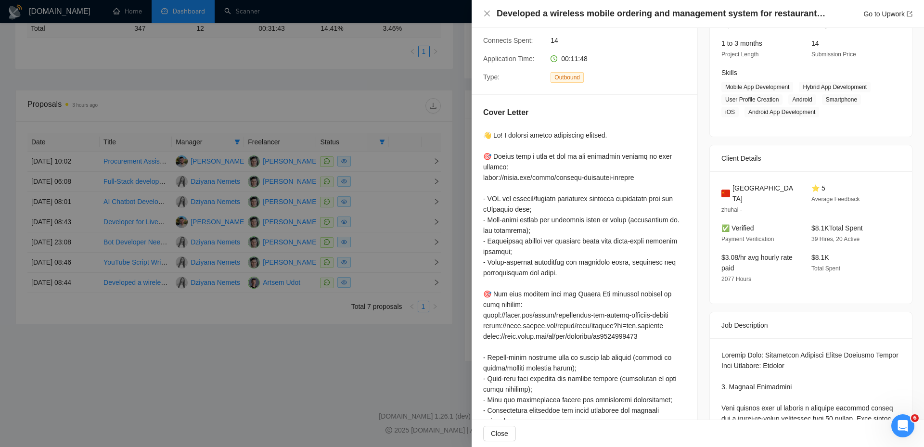
scroll to position [0, 0]
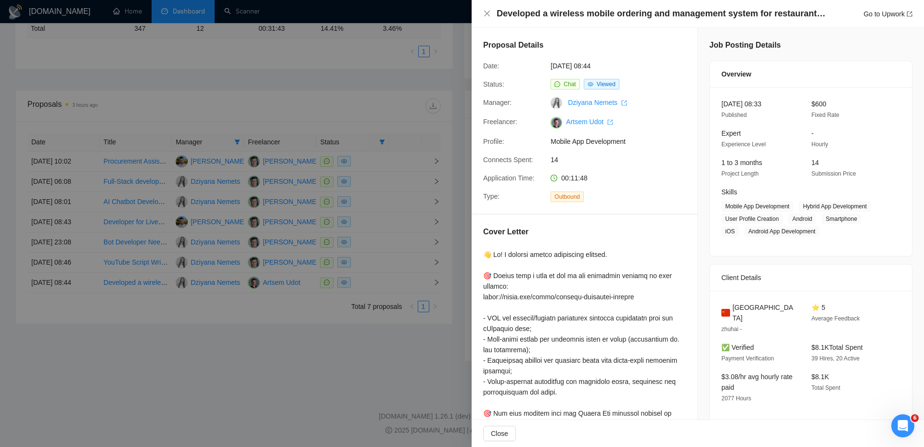
click at [608, 13] on h4 "Developed a wireless mobile ordering and management system for restaurants in […" at bounding box center [663, 14] width 332 height 12
click at [599, 13] on h4 "Developed a wireless mobile ordering and management system for restaurants in […" at bounding box center [663, 14] width 332 height 12
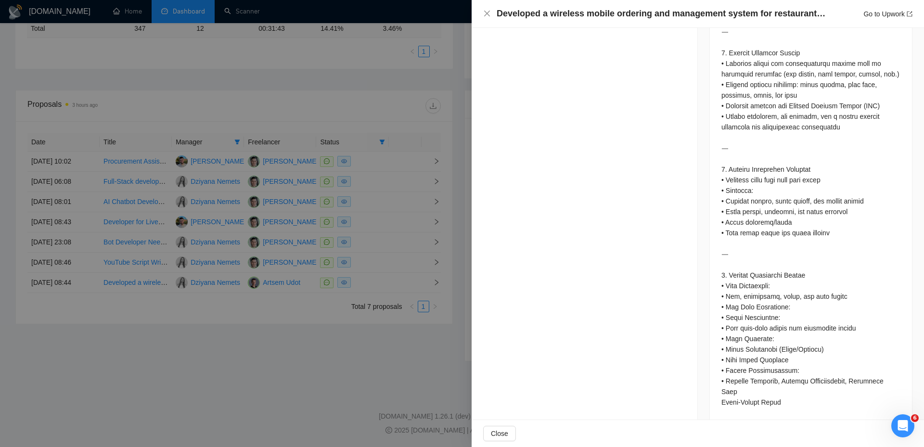
scroll to position [731, 0]
